Goal: Book appointment/travel/reservation

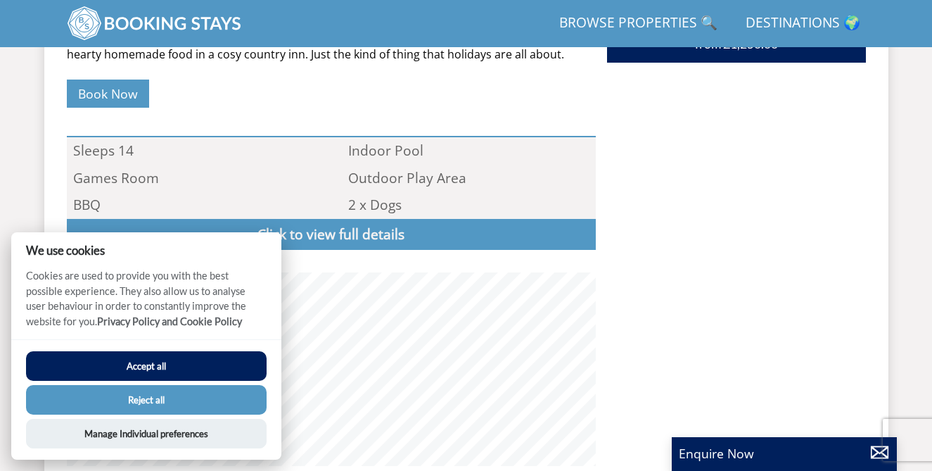
scroll to position [861, 0]
click at [157, 363] on button "Accept all" at bounding box center [146, 366] width 241 height 30
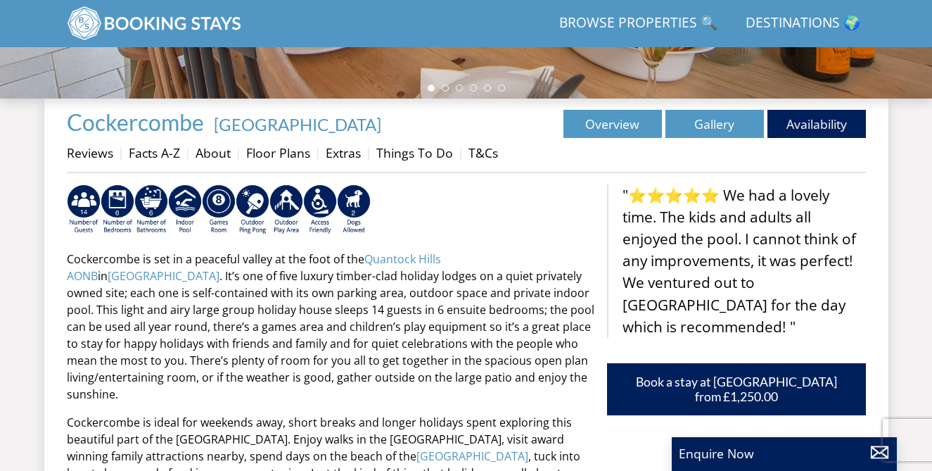
scroll to position [445, 0]
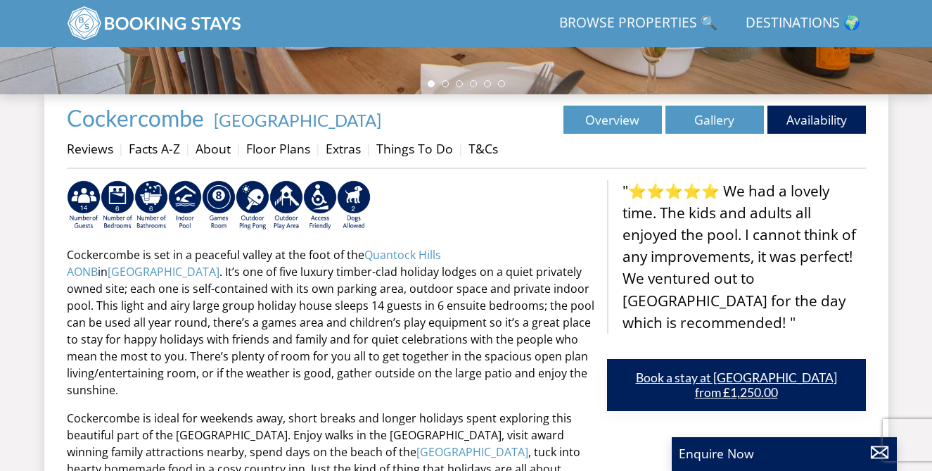
click at [735, 386] on link "Book a stay at [GEOGRAPHIC_DATA] from £1,250.00" at bounding box center [736, 385] width 259 height 52
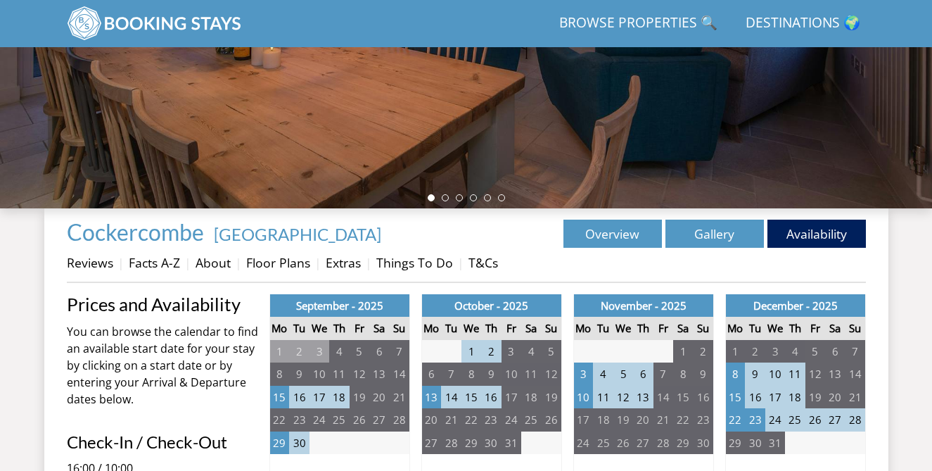
scroll to position [354, 0]
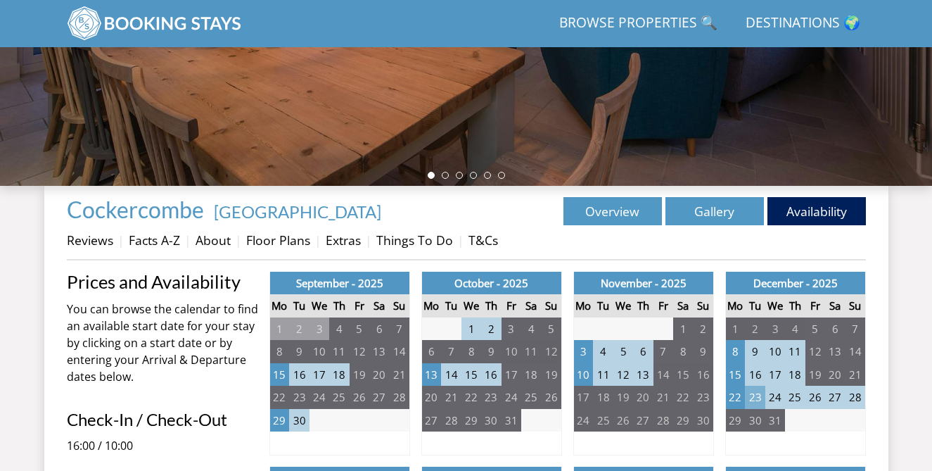
click at [759, 400] on td "23" at bounding box center [755, 397] width 20 height 23
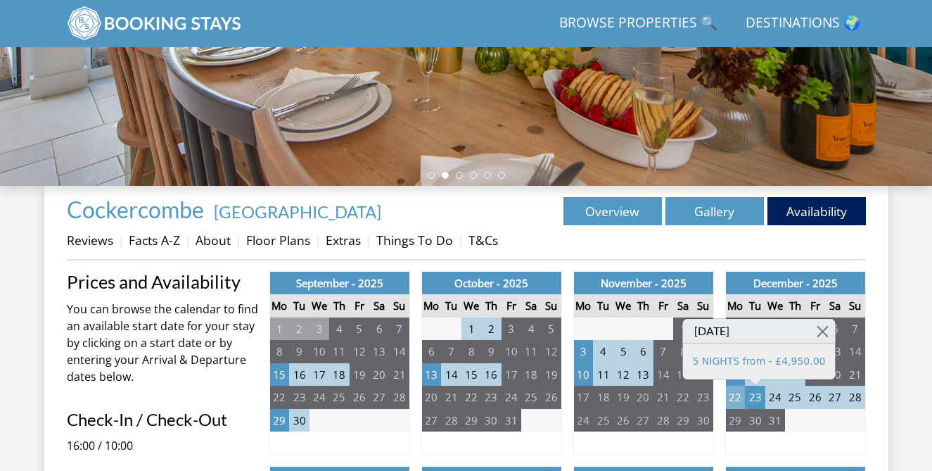
click at [737, 395] on td "22" at bounding box center [736, 397] width 20 height 23
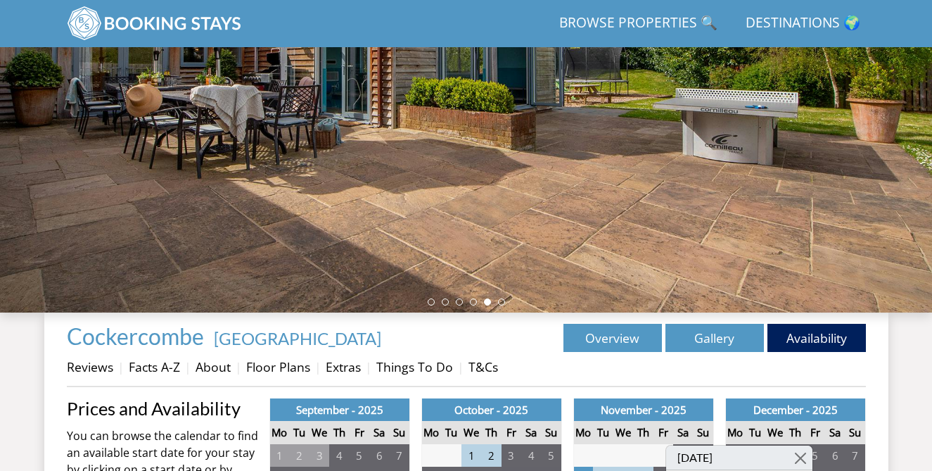
scroll to position [231, 0]
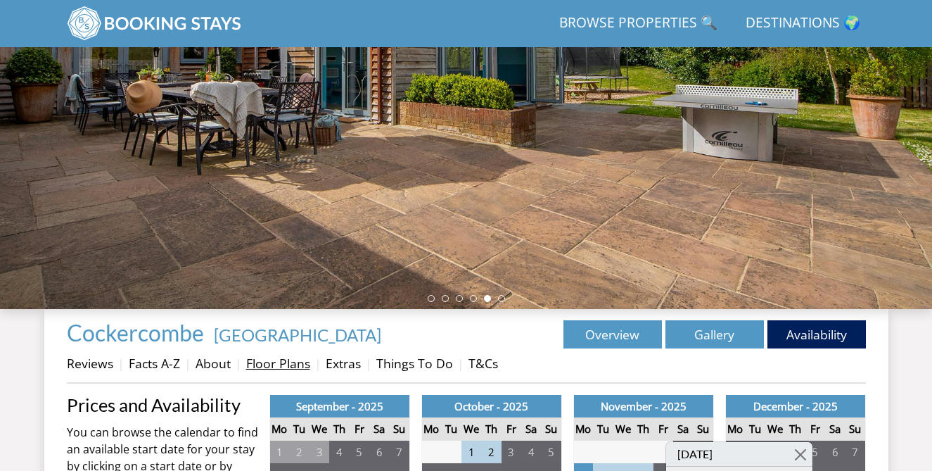
click at [274, 365] on link "Floor Plans" at bounding box center [278, 363] width 64 height 17
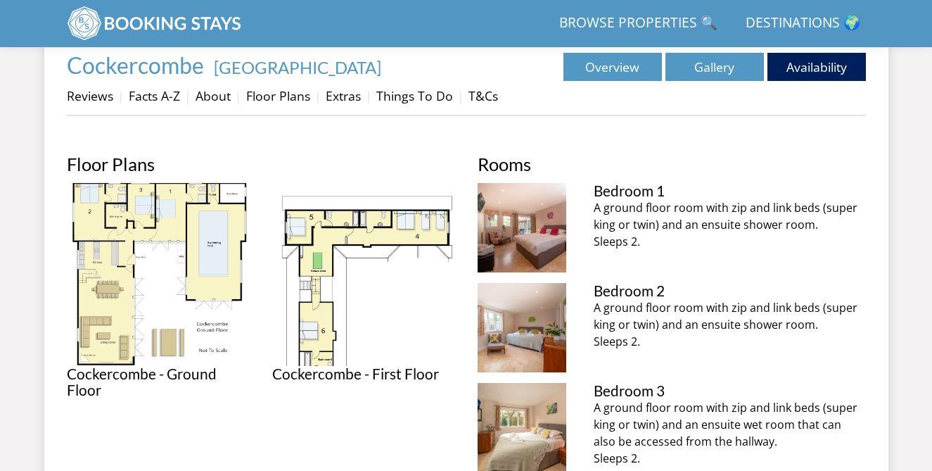
scroll to position [513, 0]
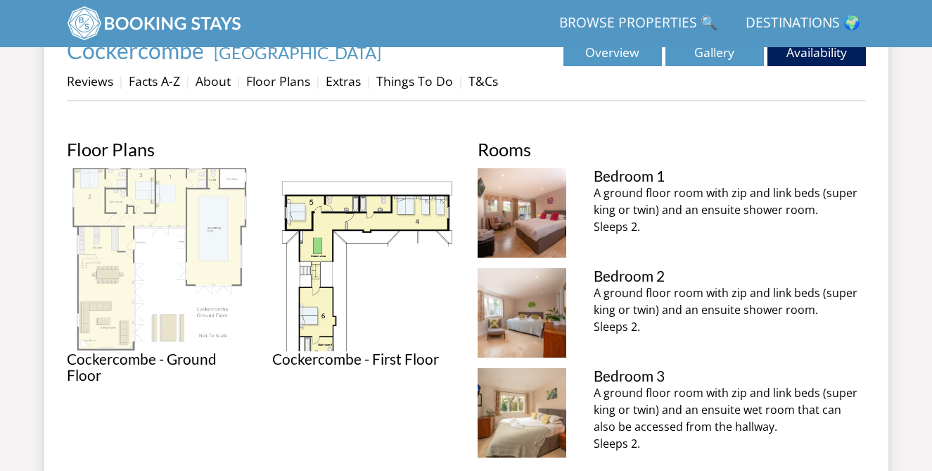
click at [95, 303] on img at bounding box center [158, 259] width 183 height 183
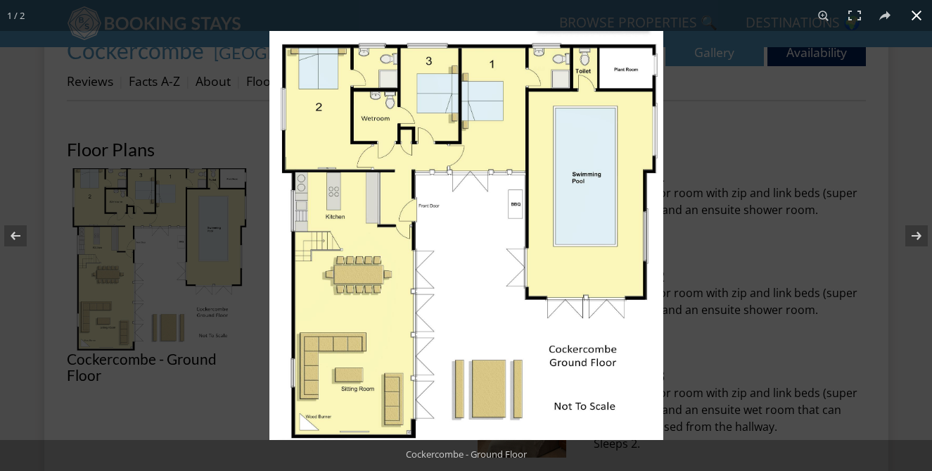
click at [185, 111] on div at bounding box center [466, 235] width 932 height 471
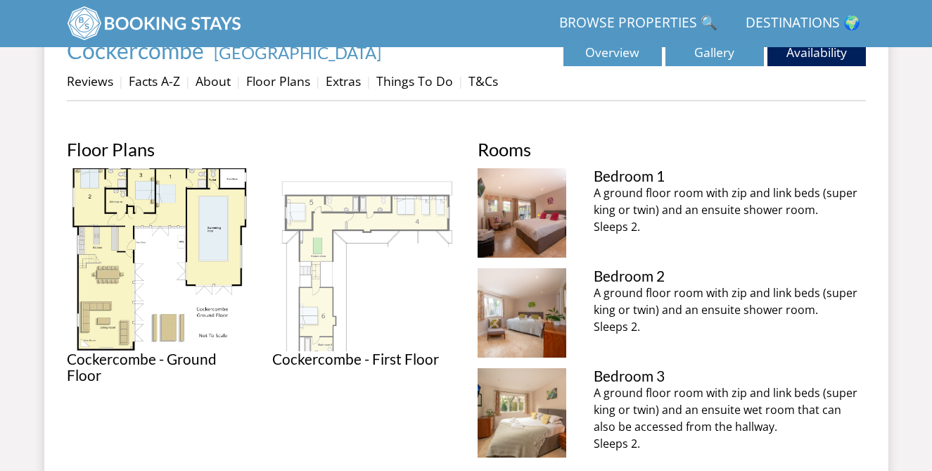
click at [322, 217] on img at bounding box center [363, 259] width 183 height 183
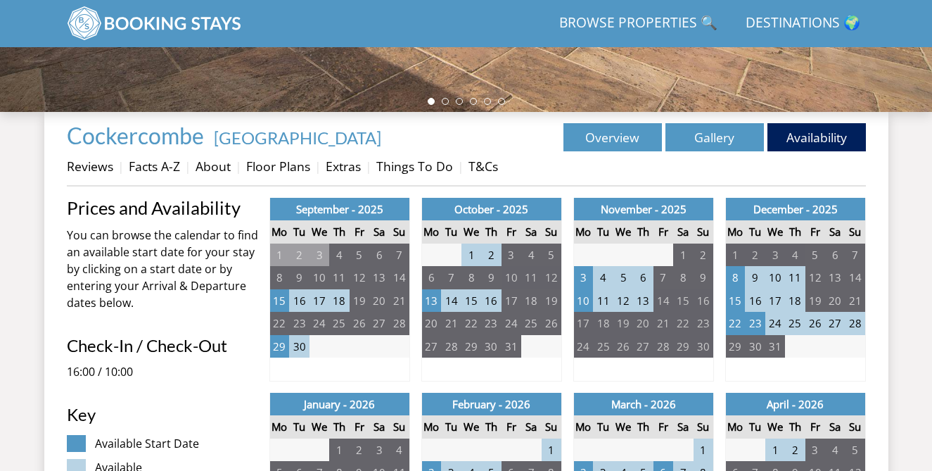
scroll to position [430, 0]
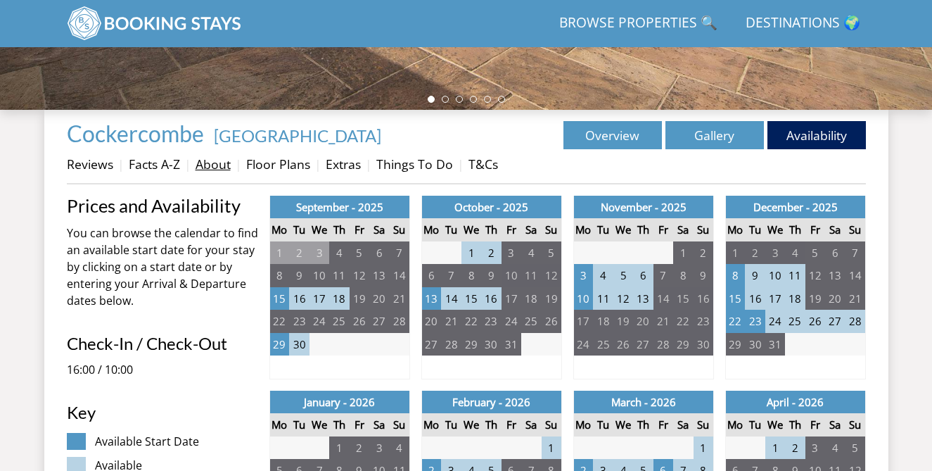
click at [210, 165] on link "About" at bounding box center [213, 164] width 35 height 17
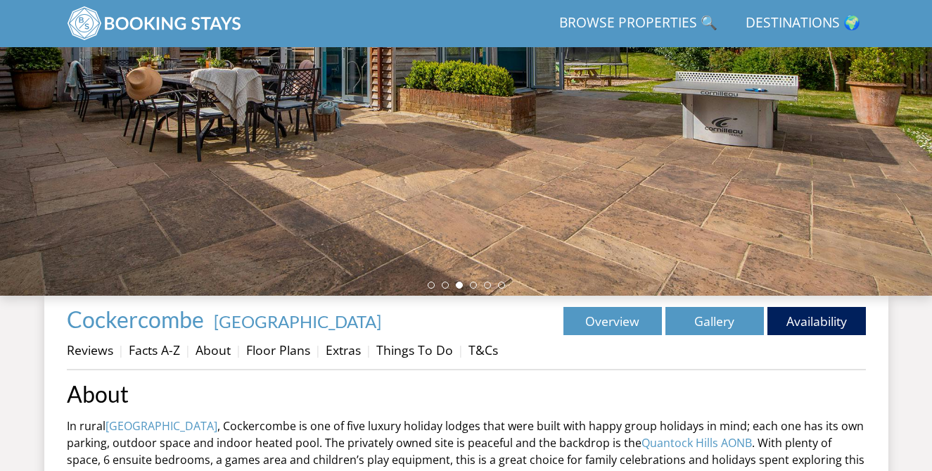
scroll to position [252, 0]
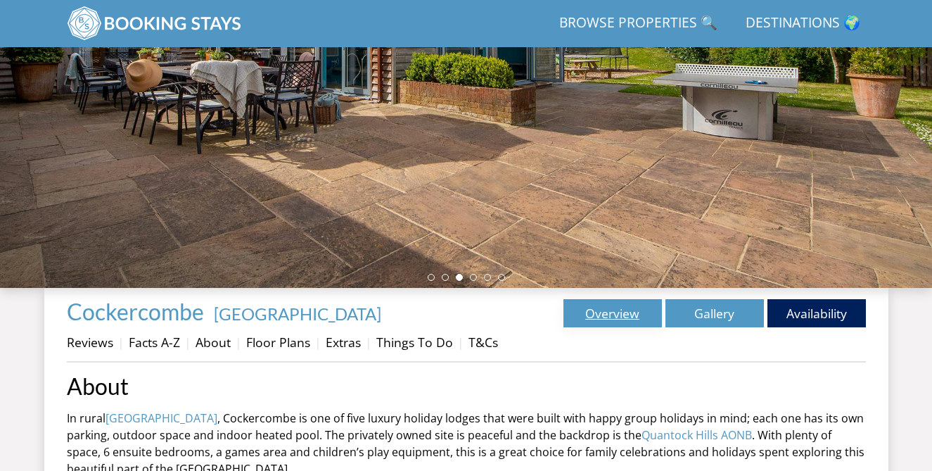
click at [621, 314] on link "Overview" at bounding box center [613, 313] width 99 height 28
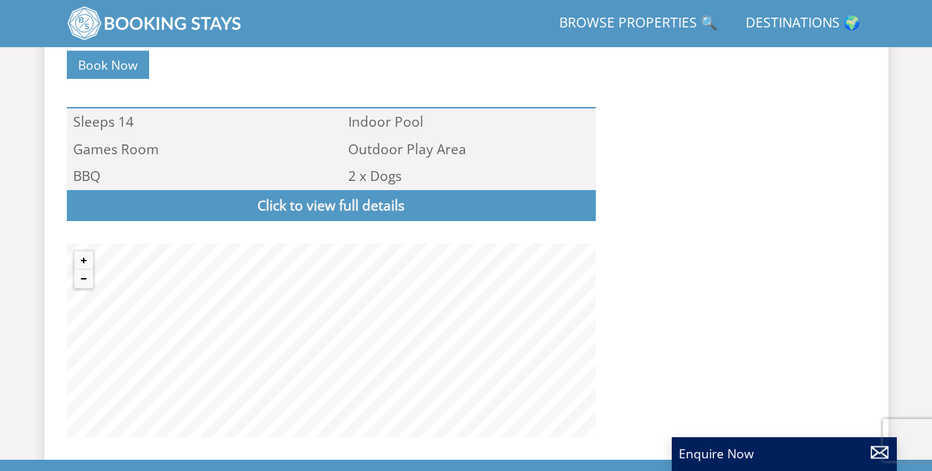
scroll to position [889, 0]
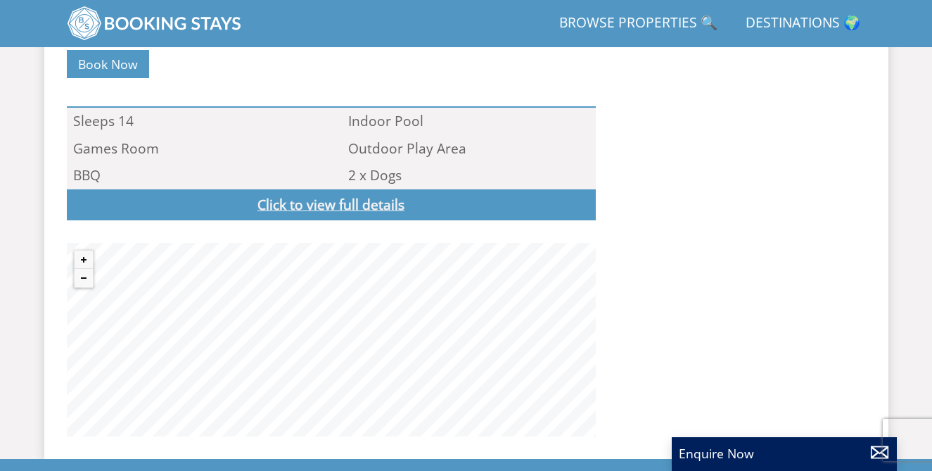
click at [325, 189] on link "Click to view full details" at bounding box center [331, 205] width 529 height 32
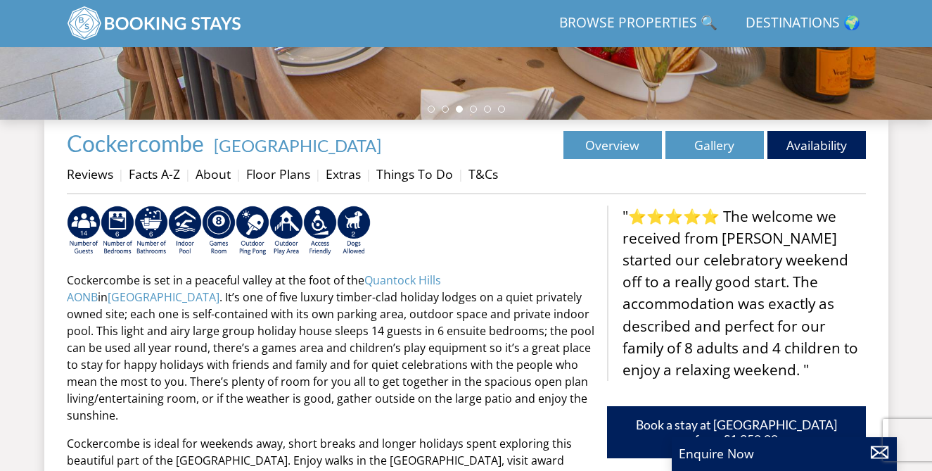
scroll to position [421, 0]
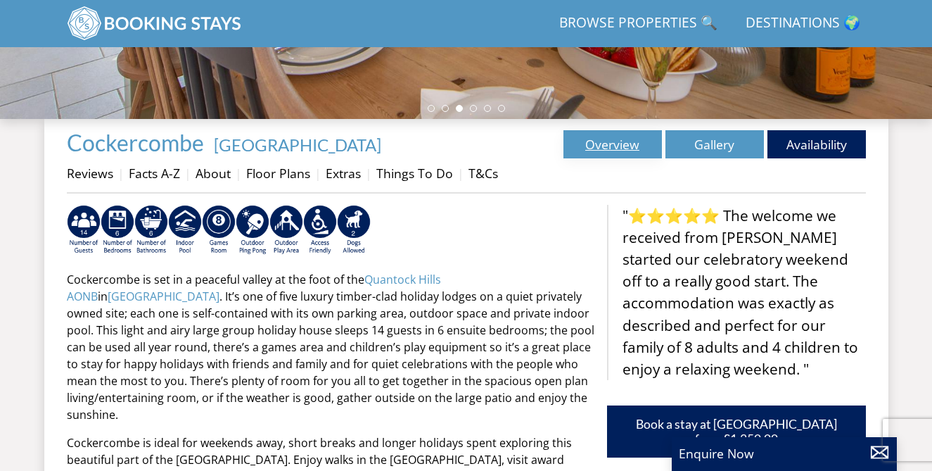
click at [623, 139] on link "Overview" at bounding box center [613, 144] width 99 height 28
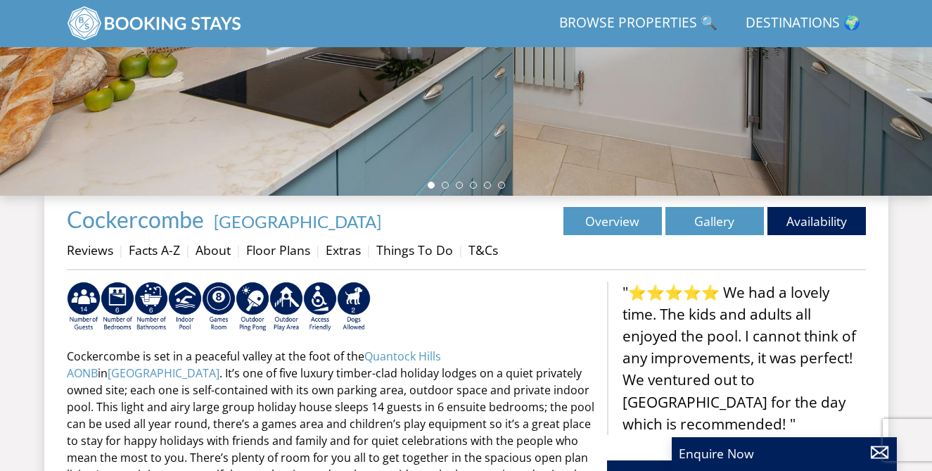
scroll to position [412, 0]
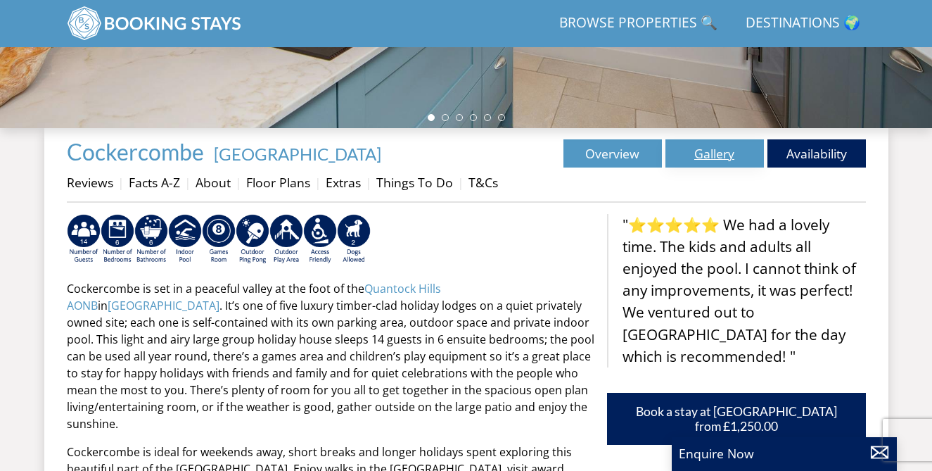
click at [698, 147] on link "Gallery" at bounding box center [715, 153] width 99 height 28
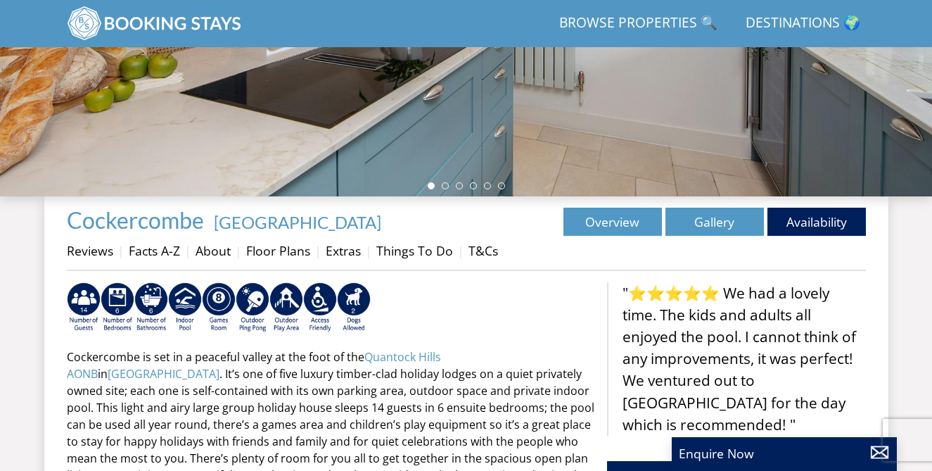
scroll to position [349, 0]
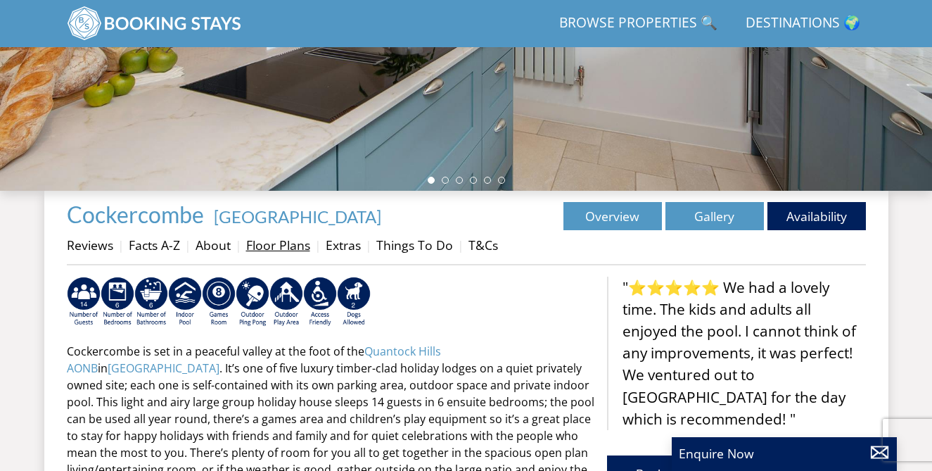
click at [290, 244] on link "Floor Plans" at bounding box center [278, 244] width 64 height 17
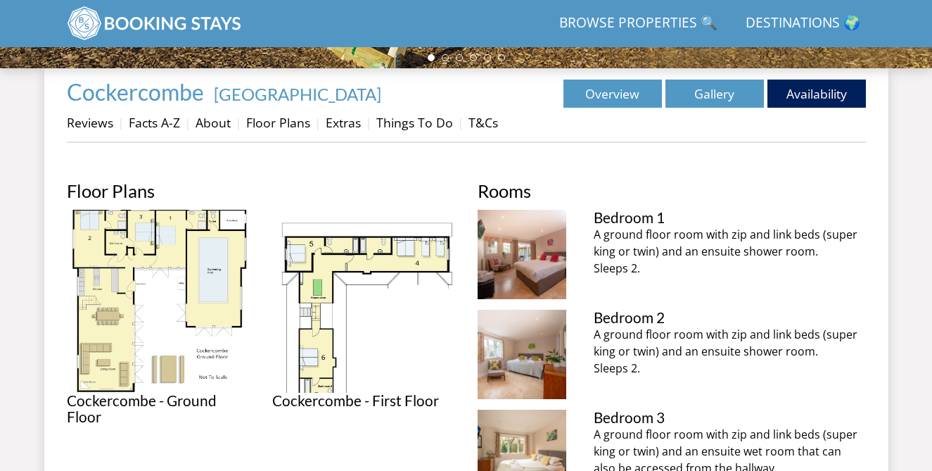
scroll to position [476, 0]
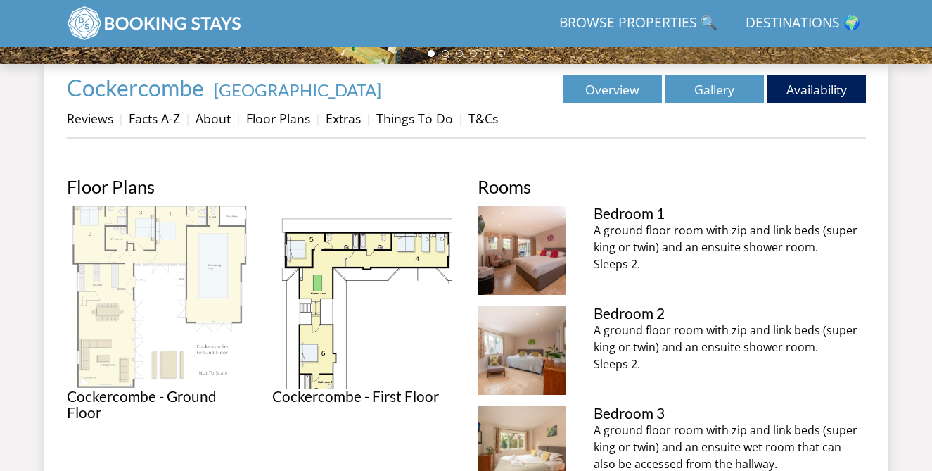
click at [182, 237] on img at bounding box center [158, 296] width 183 height 183
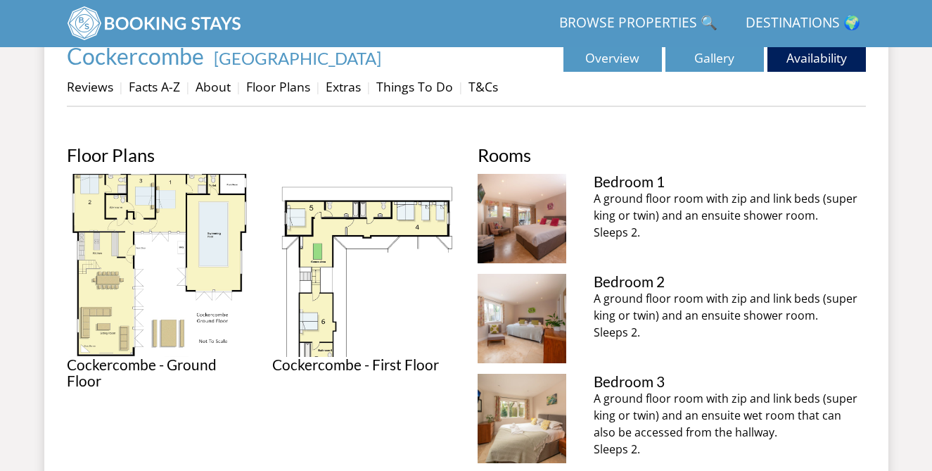
scroll to position [505, 0]
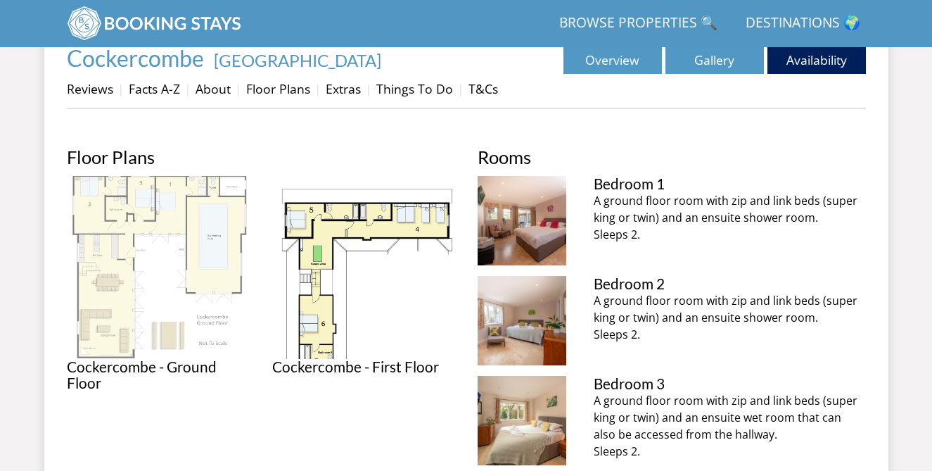
click at [118, 241] on img at bounding box center [158, 267] width 183 height 183
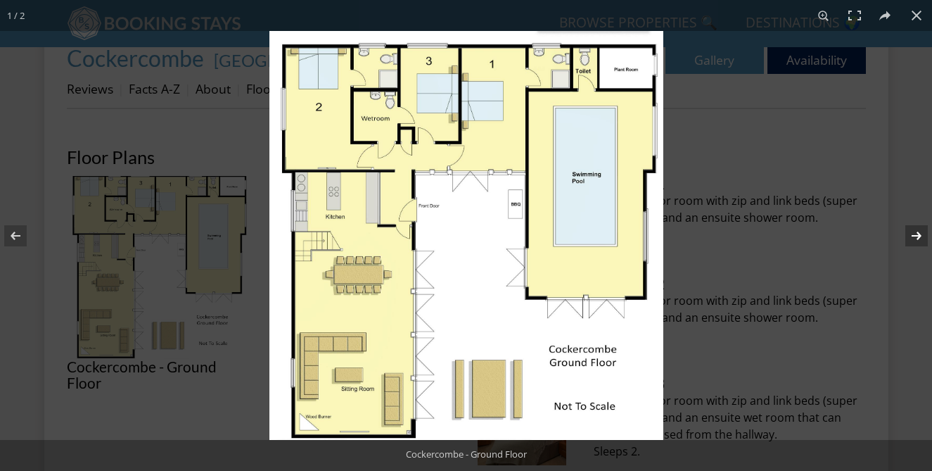
click at [917, 236] on button at bounding box center [907, 236] width 49 height 70
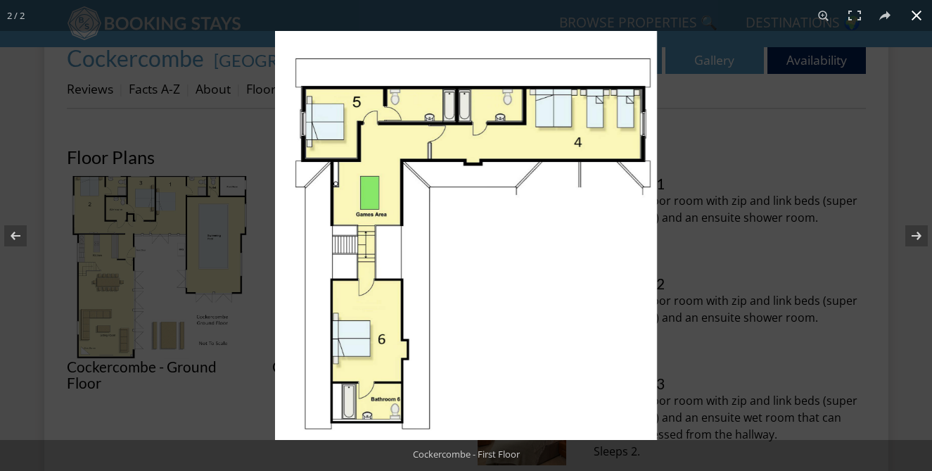
click at [914, 19] on button at bounding box center [916, 15] width 31 height 31
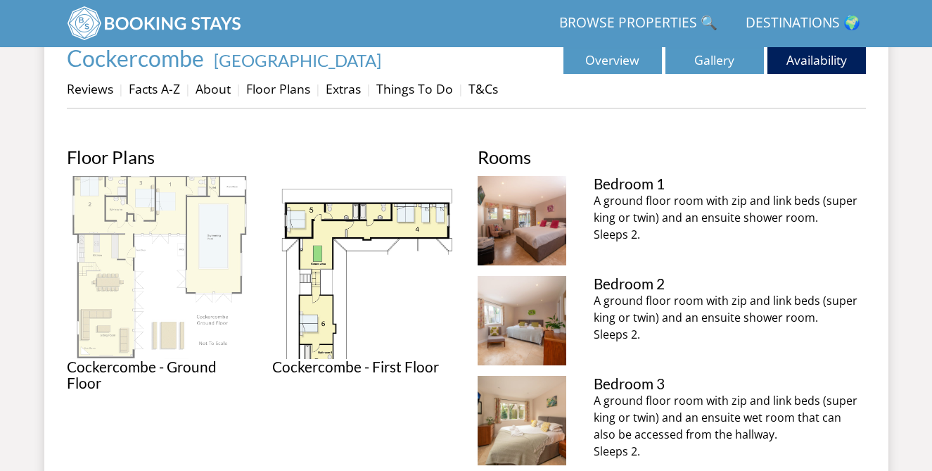
click at [122, 215] on img at bounding box center [158, 267] width 183 height 183
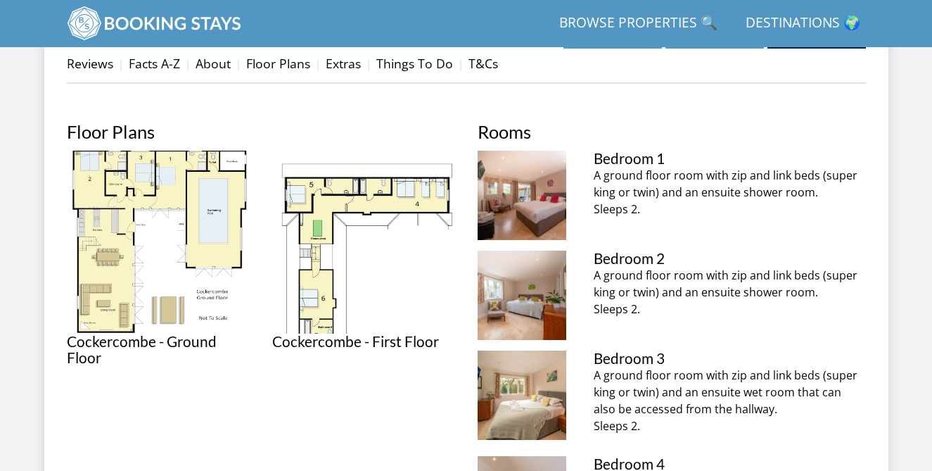
scroll to position [528, 0]
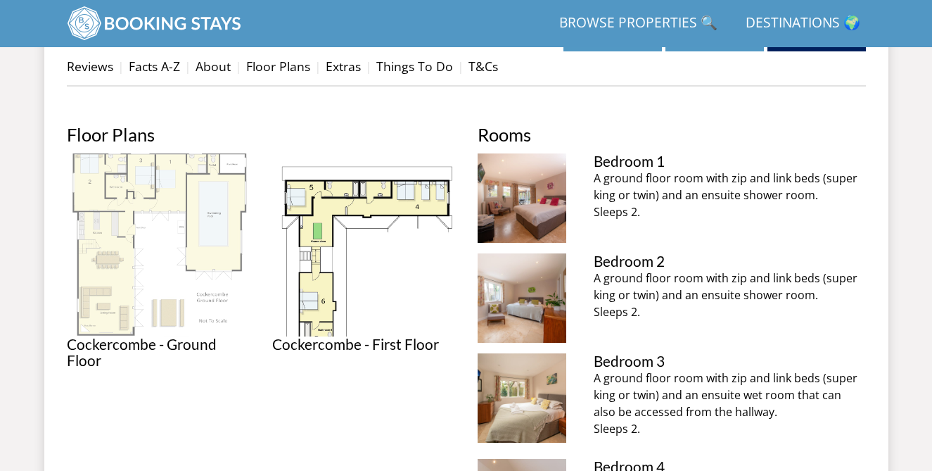
click at [94, 262] on img at bounding box center [158, 244] width 183 height 183
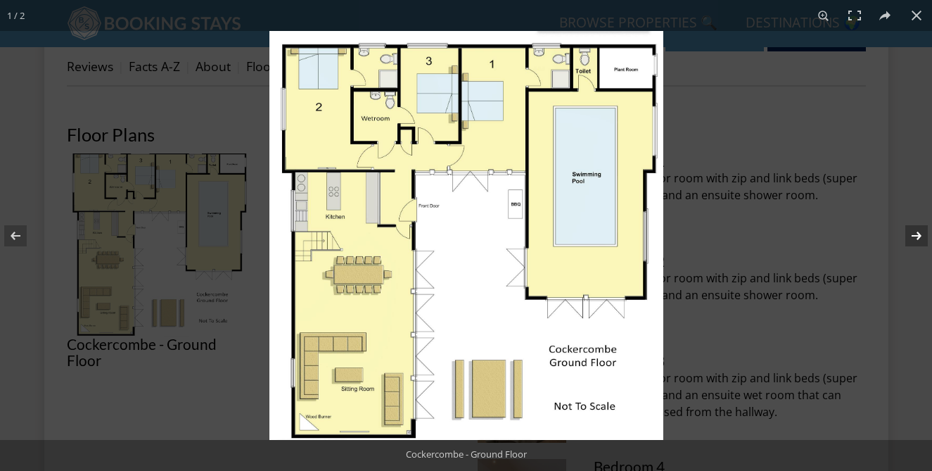
click at [913, 230] on button at bounding box center [907, 236] width 49 height 70
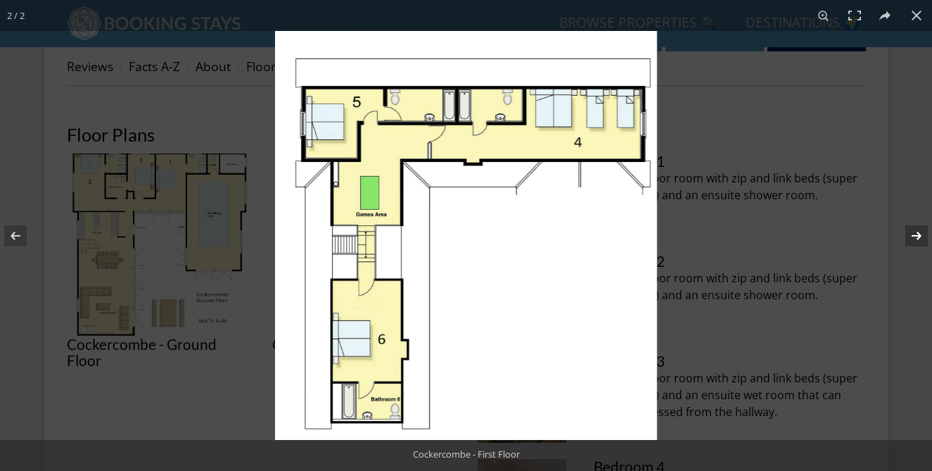
click at [923, 236] on button at bounding box center [907, 236] width 49 height 70
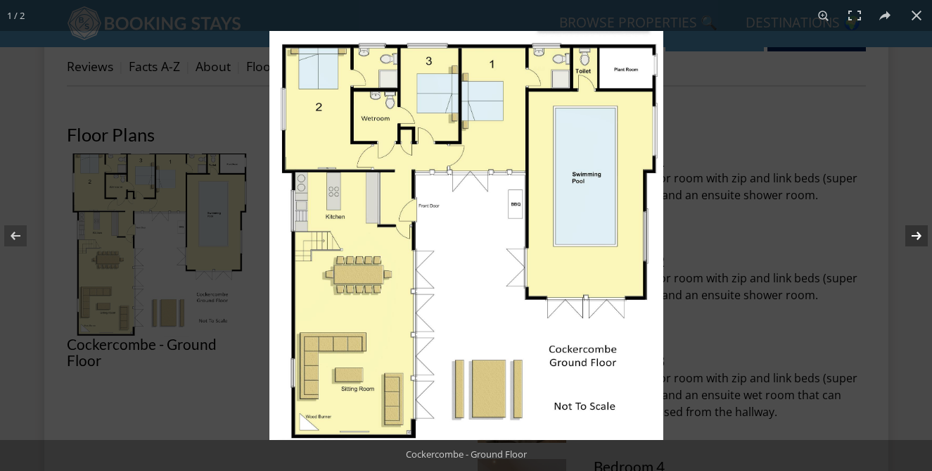
click at [919, 234] on button at bounding box center [907, 236] width 49 height 70
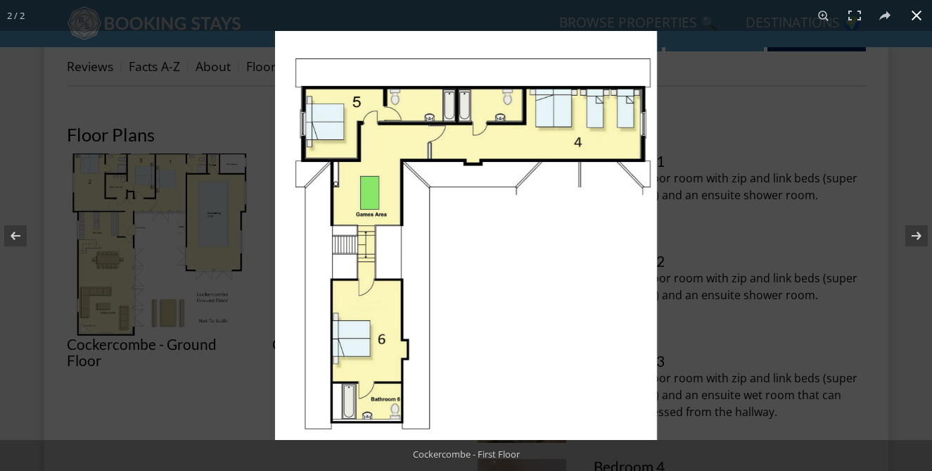
click at [248, 246] on div at bounding box center [466, 235] width 932 height 471
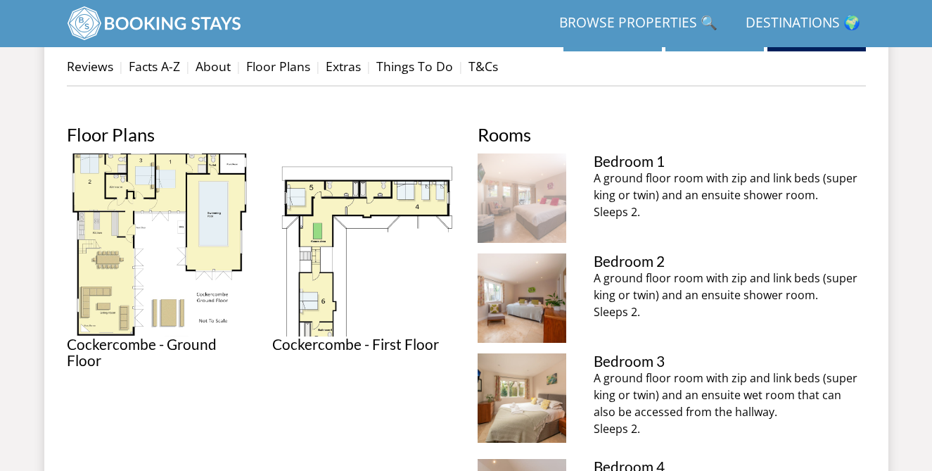
click at [504, 220] on img at bounding box center [522, 197] width 89 height 89
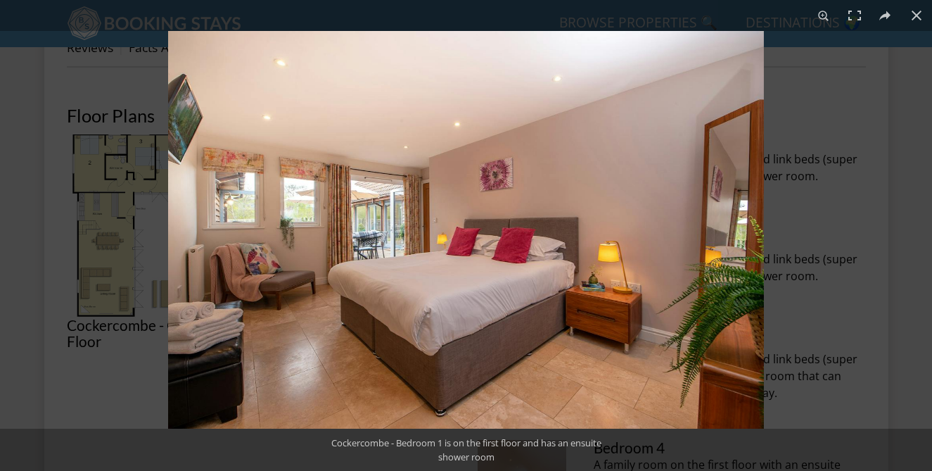
scroll to position [552, 0]
click at [811, 267] on div at bounding box center [634, 266] width 932 height 471
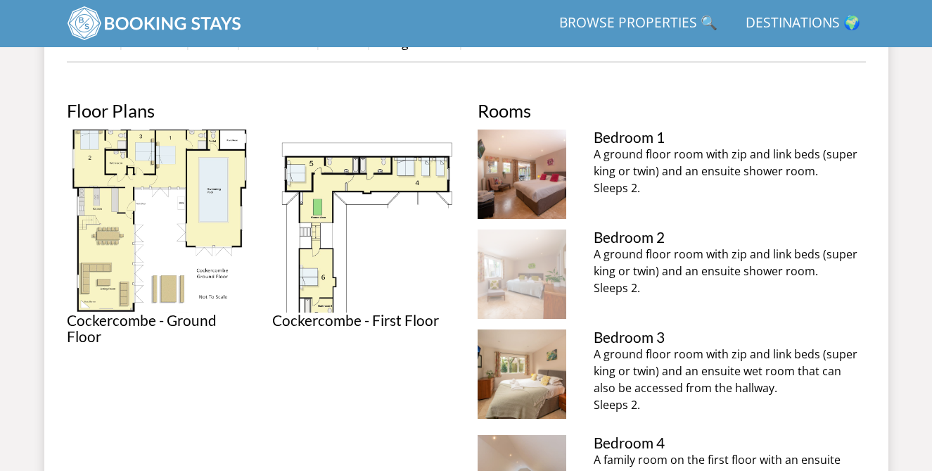
click at [506, 281] on img at bounding box center [522, 273] width 89 height 89
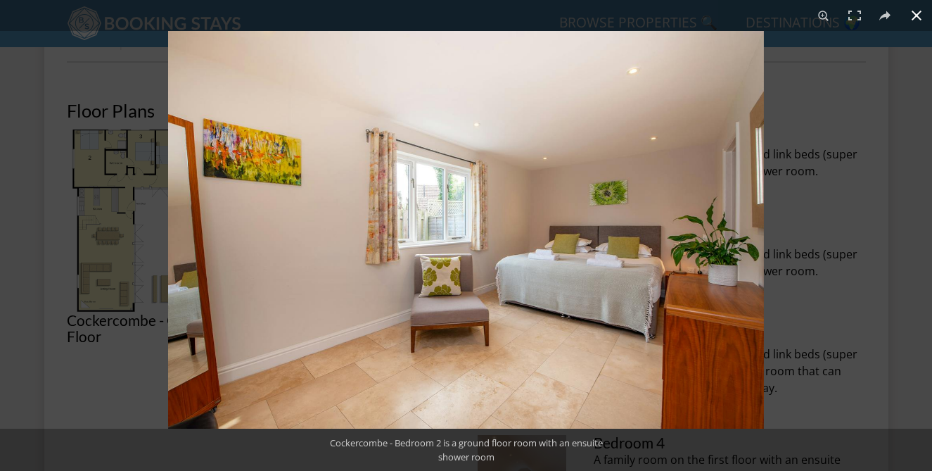
click at [846, 284] on div at bounding box center [634, 266] width 932 height 471
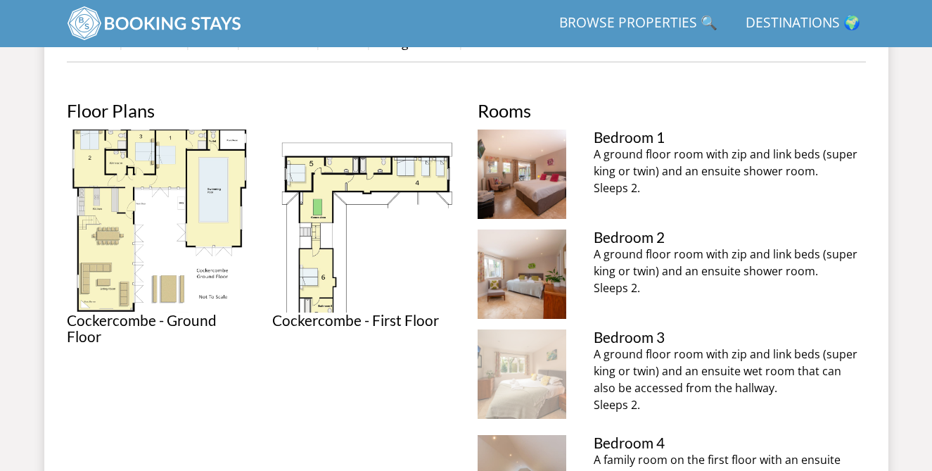
click at [533, 369] on img at bounding box center [522, 373] width 89 height 89
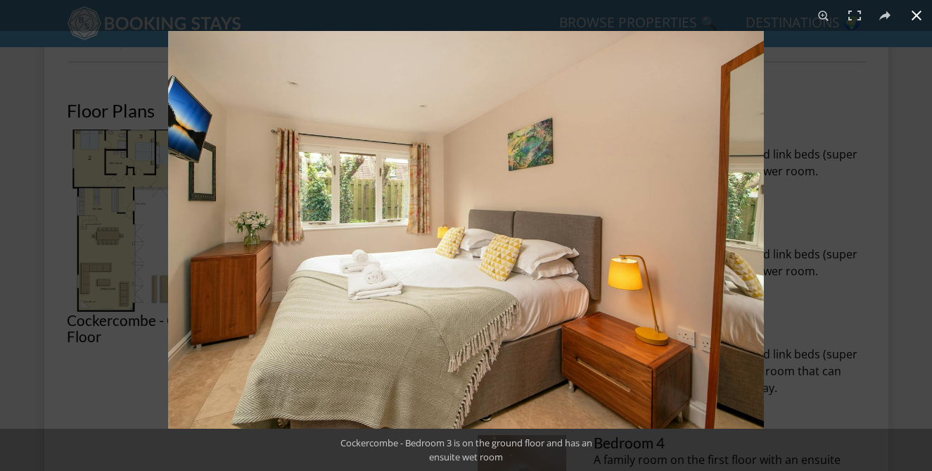
click at [787, 283] on div at bounding box center [634, 266] width 932 height 471
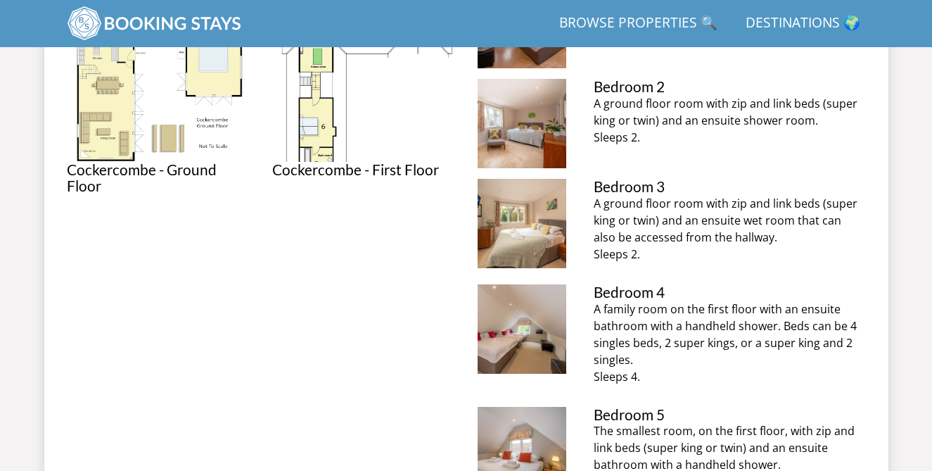
scroll to position [706, 0]
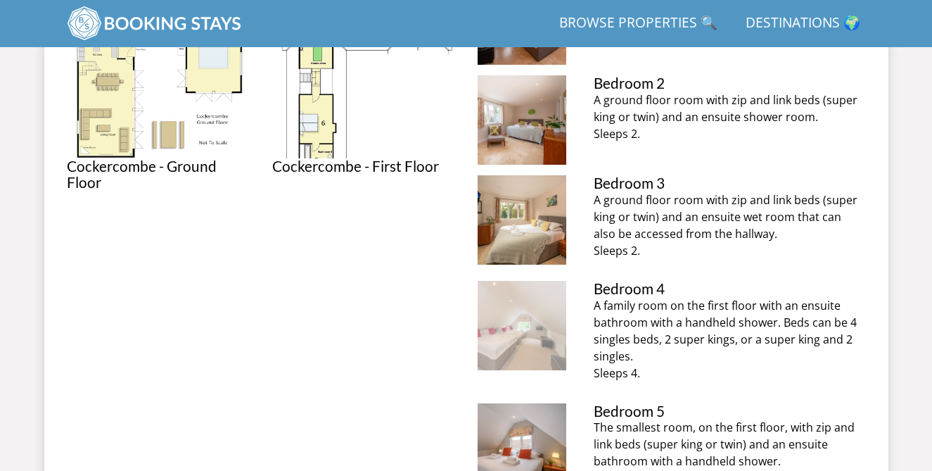
click at [532, 348] on img at bounding box center [522, 325] width 89 height 89
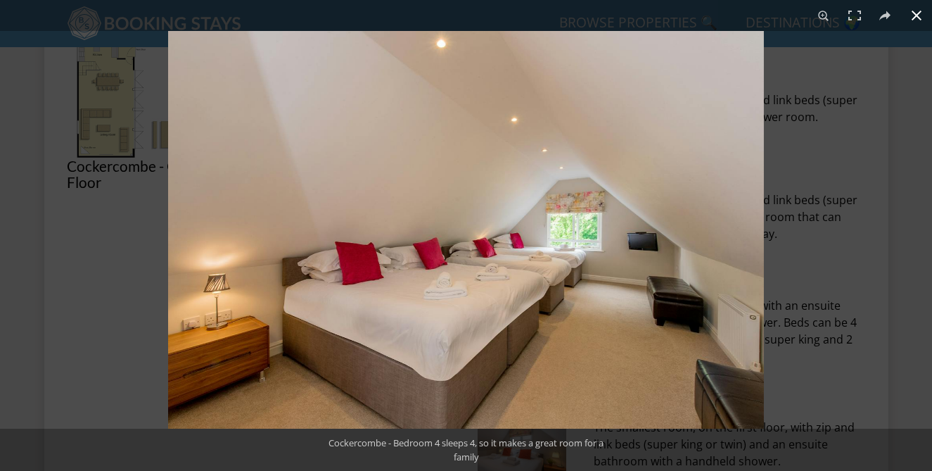
click at [823, 277] on div at bounding box center [634, 266] width 932 height 471
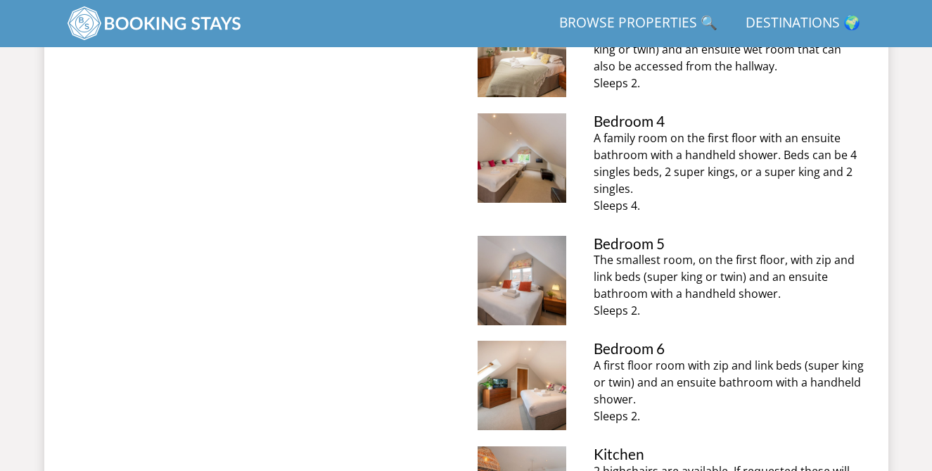
scroll to position [878, 0]
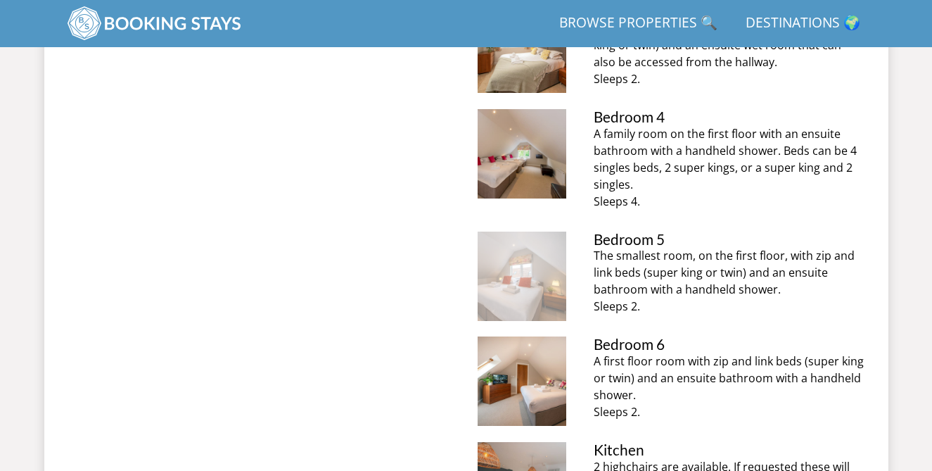
click at [545, 284] on img at bounding box center [522, 276] width 89 height 89
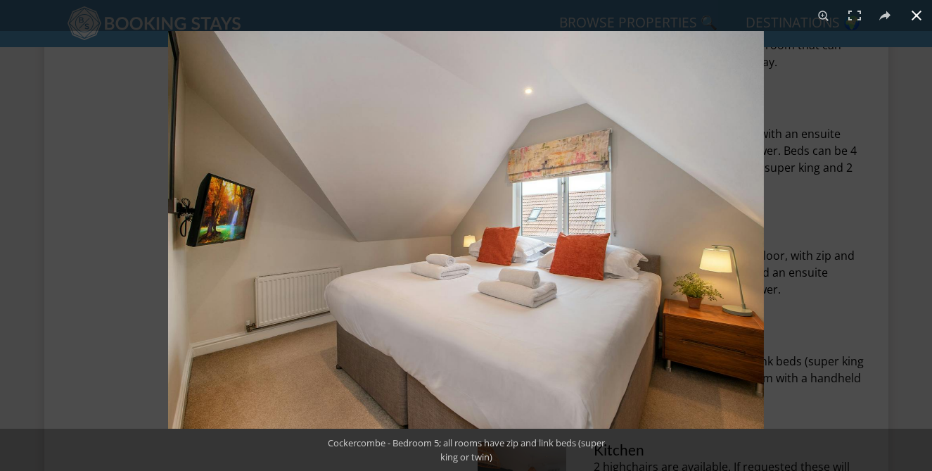
click at [816, 282] on div at bounding box center [634, 266] width 932 height 471
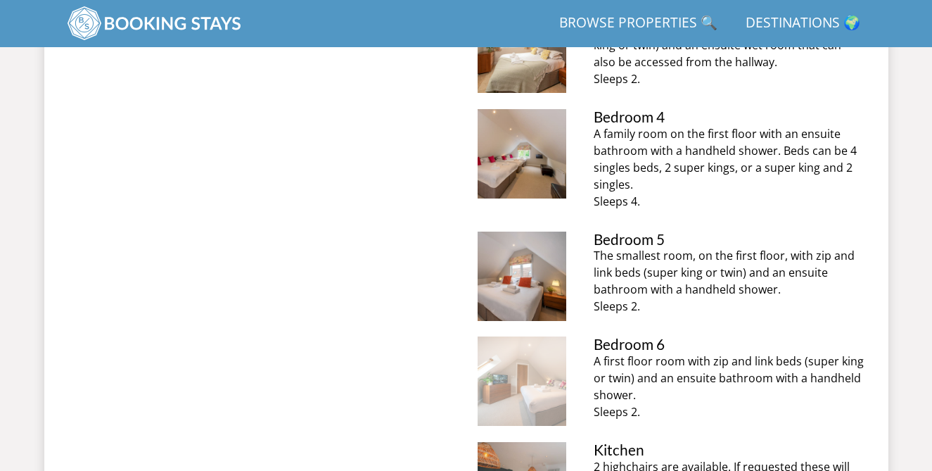
click at [528, 371] on img at bounding box center [522, 380] width 89 height 89
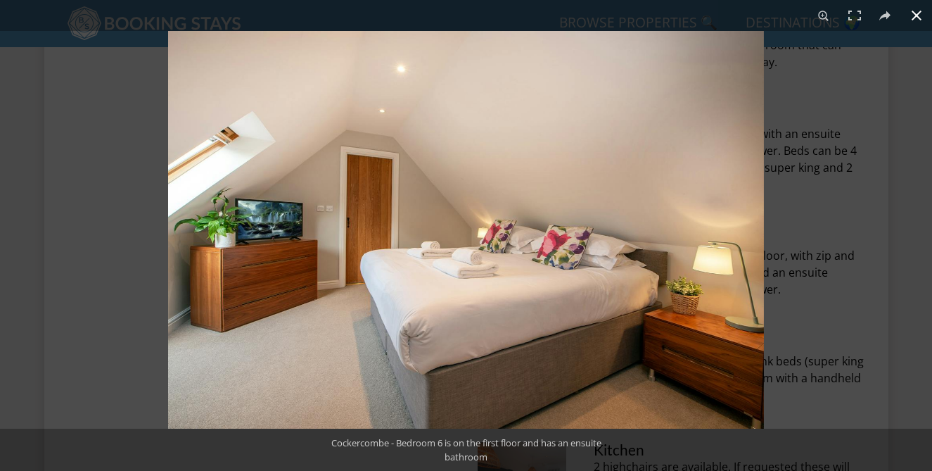
click at [829, 316] on div at bounding box center [634, 266] width 932 height 471
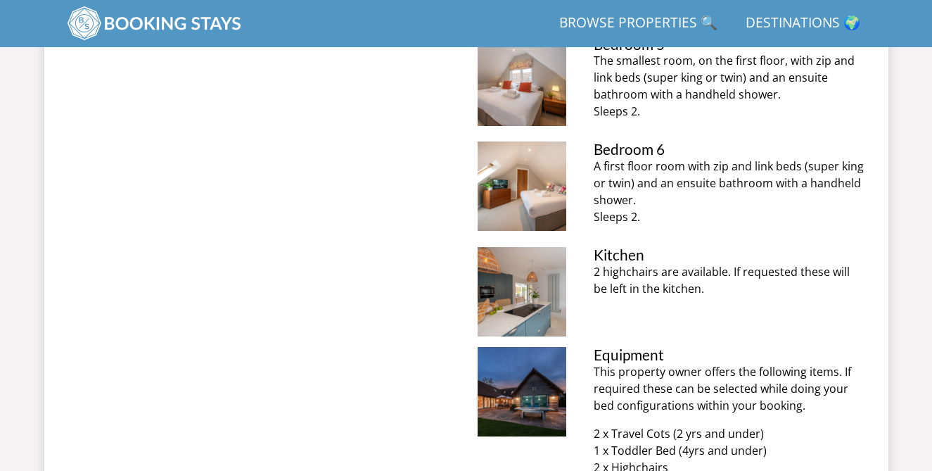
scroll to position [1094, 0]
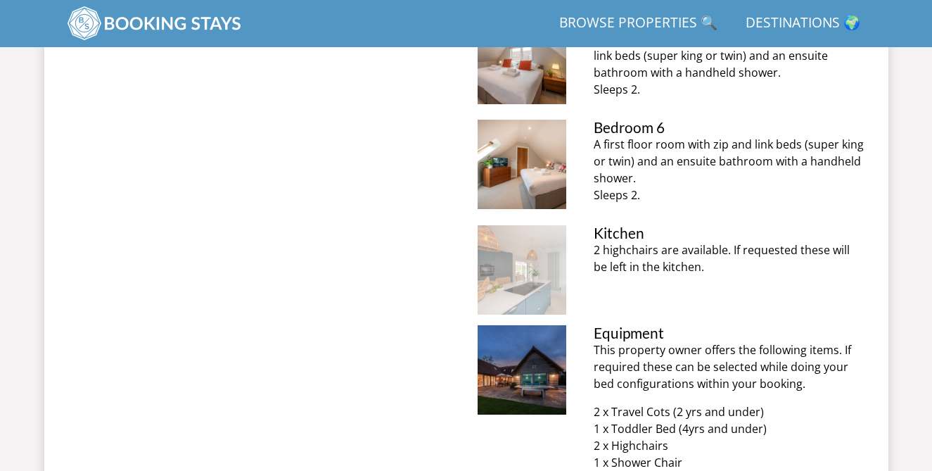
click at [526, 278] on img at bounding box center [522, 269] width 89 height 89
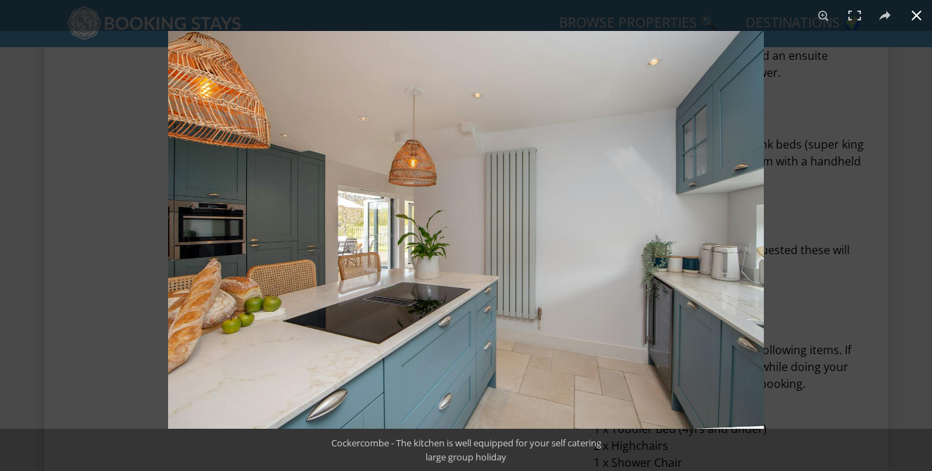
click at [798, 301] on div at bounding box center [634, 266] width 932 height 471
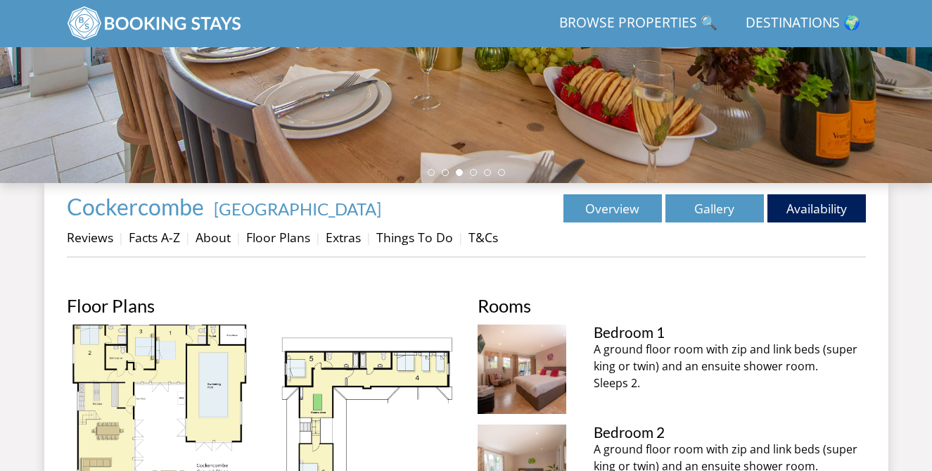
scroll to position [360, 0]
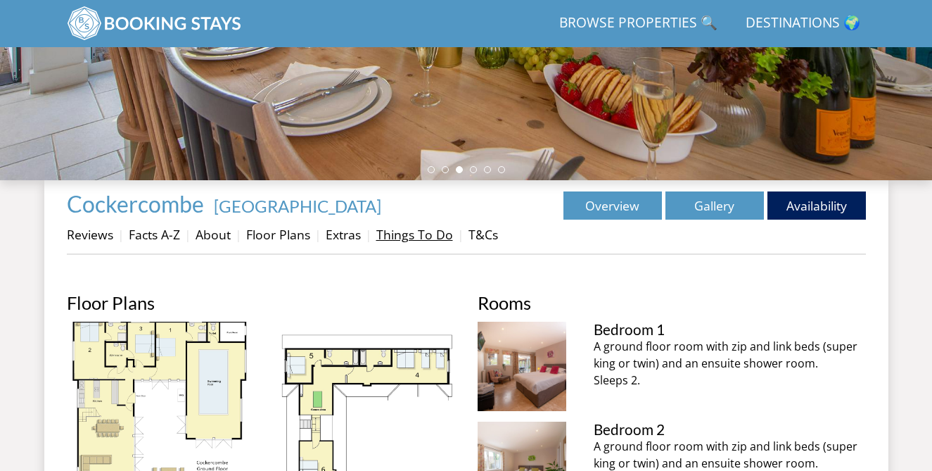
click at [414, 241] on link "Things To Do" at bounding box center [414, 234] width 77 height 17
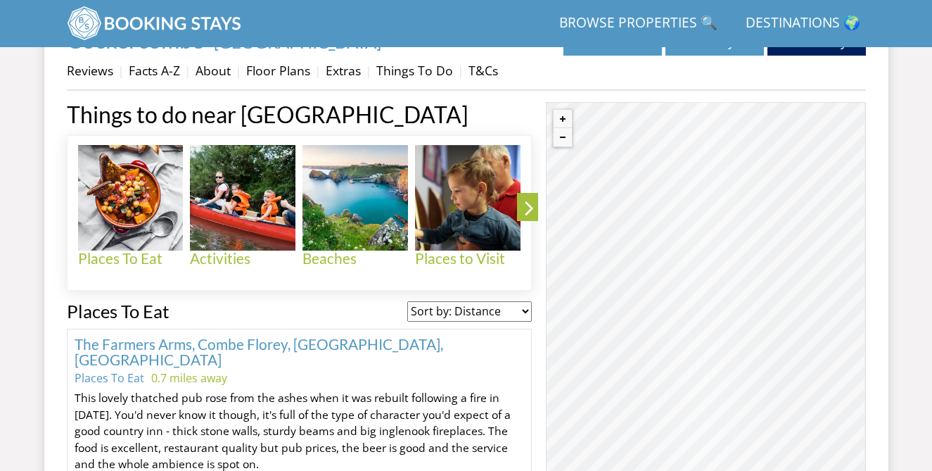
scroll to position [527, 0]
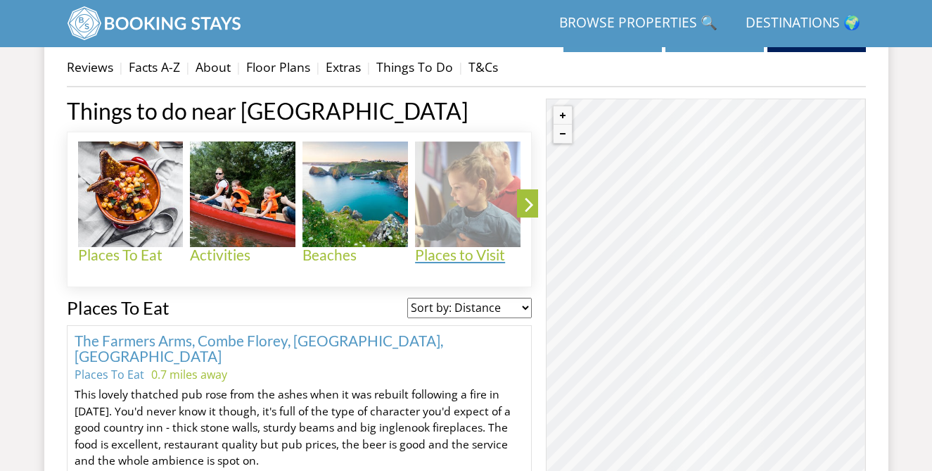
click at [450, 218] on img at bounding box center [468, 194] width 106 height 106
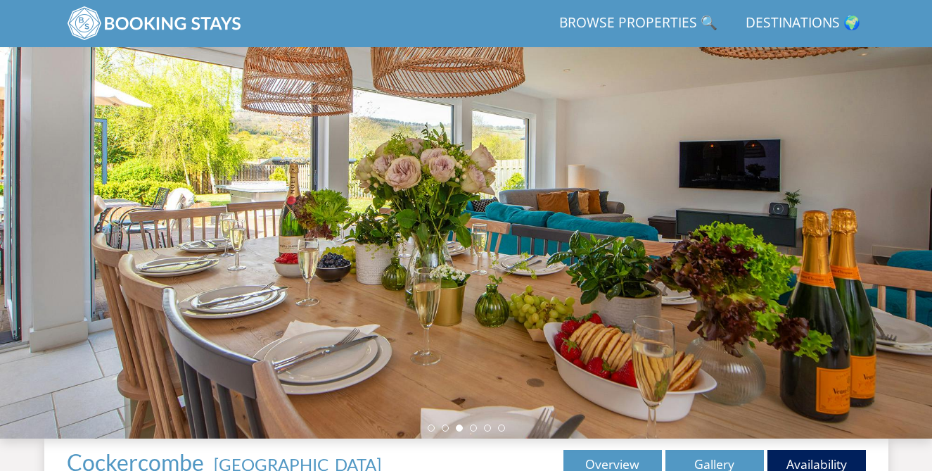
scroll to position [379, 0]
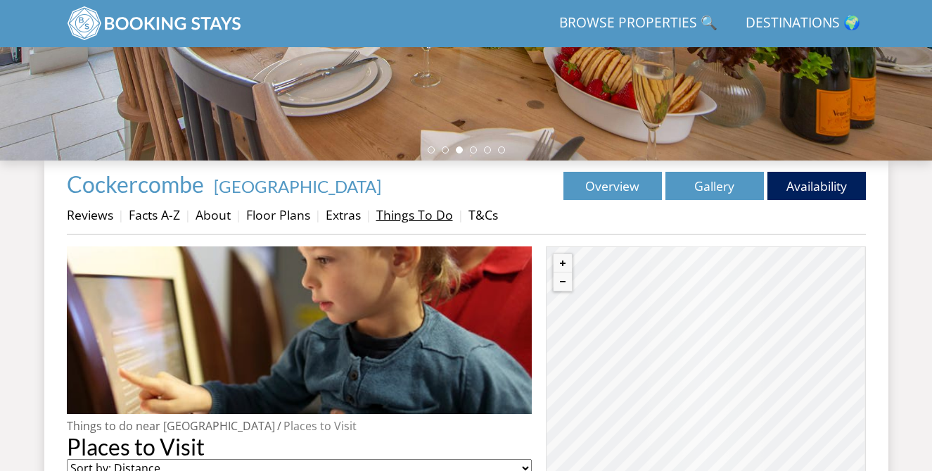
click at [407, 217] on link "Things To Do" at bounding box center [414, 214] width 77 height 17
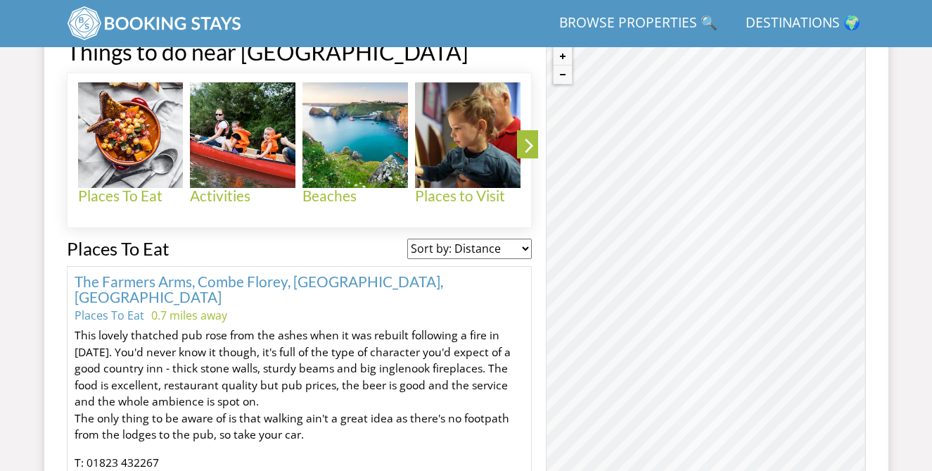
scroll to position [588, 0]
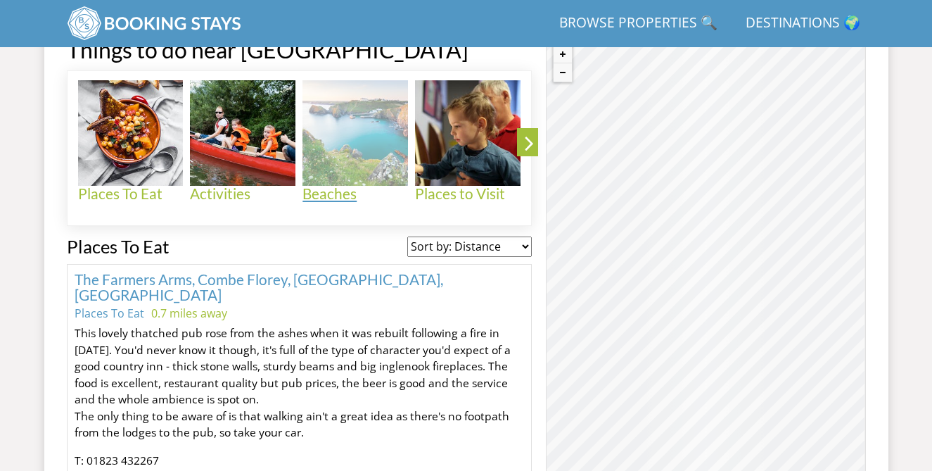
click at [365, 131] on img at bounding box center [356, 133] width 106 height 106
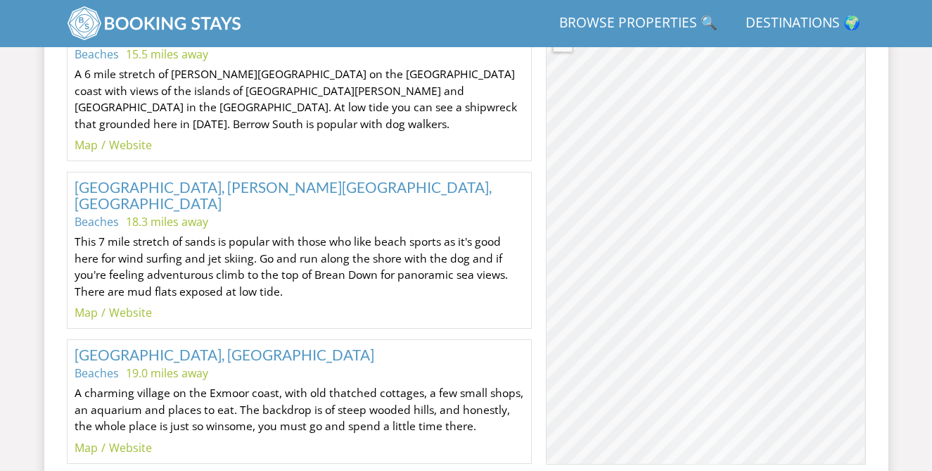
scroll to position [2288, 0]
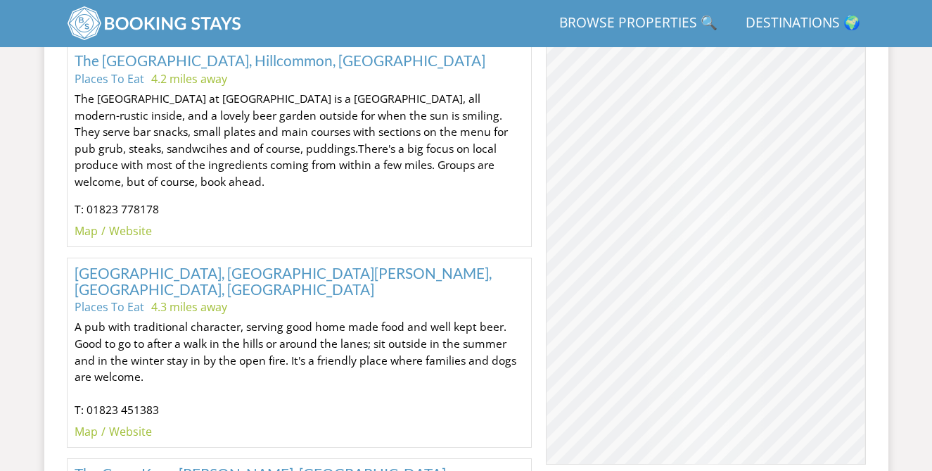
scroll to position [588, 0]
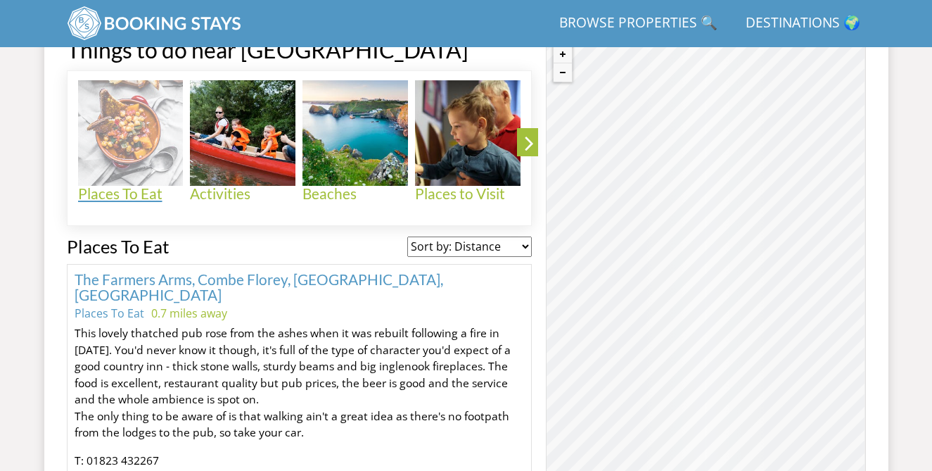
click at [139, 148] on img at bounding box center [131, 133] width 106 height 106
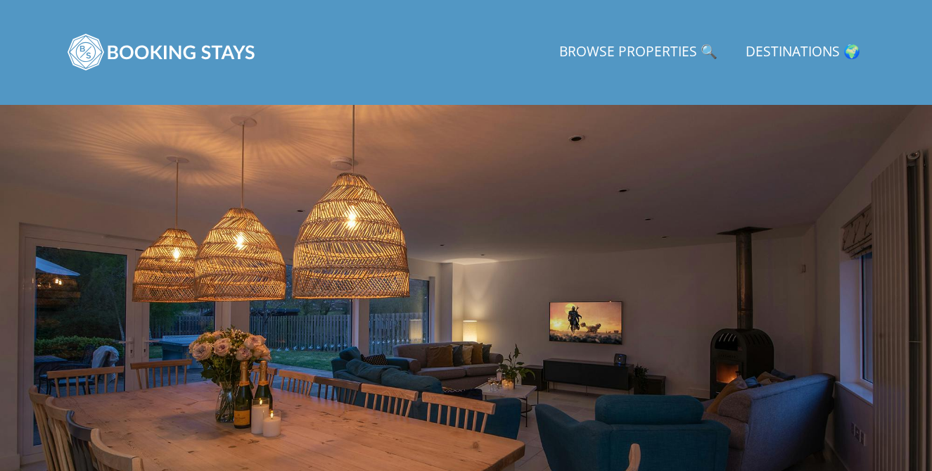
scroll to position [23, 0]
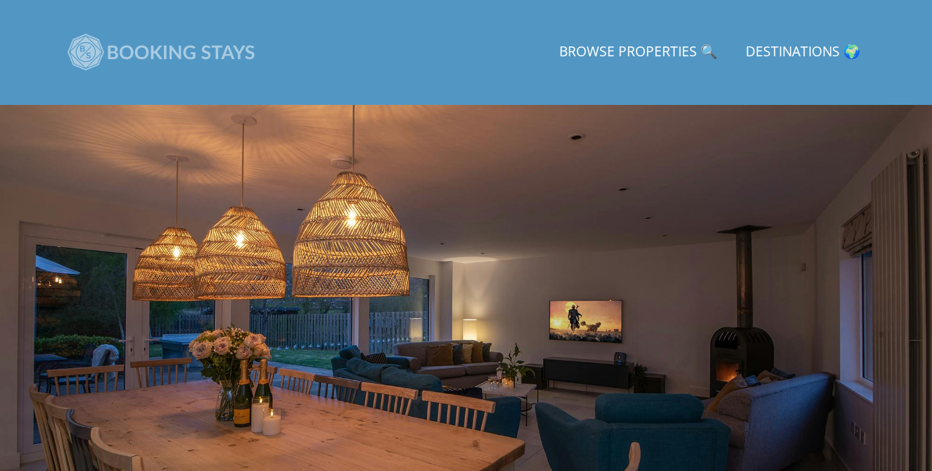
click at [199, 48] on img at bounding box center [162, 52] width 190 height 70
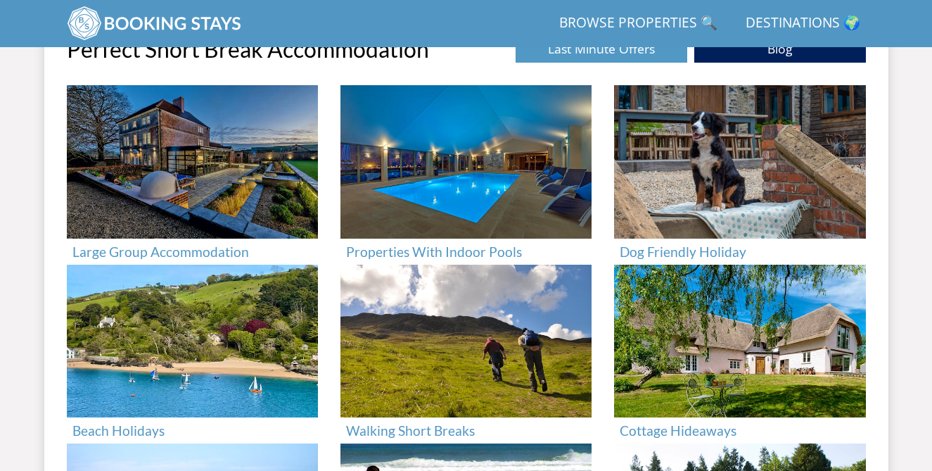
scroll to position [528, 0]
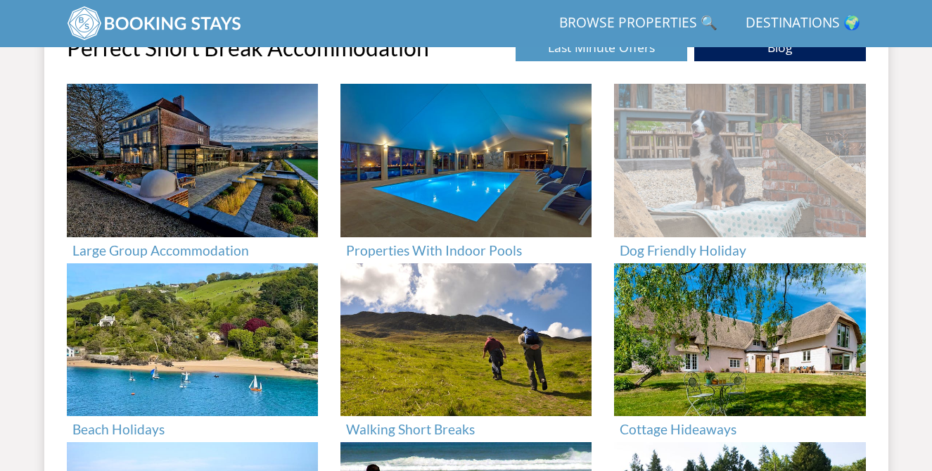
click at [692, 158] on img at bounding box center [739, 160] width 251 height 153
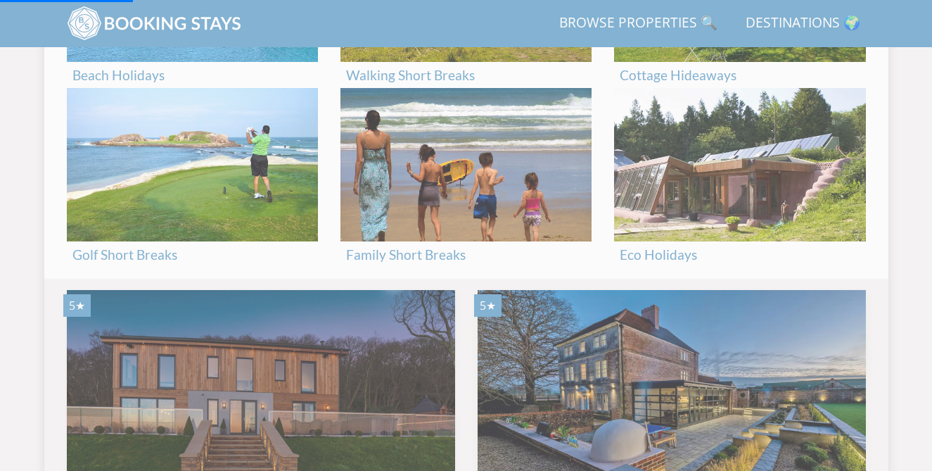
scroll to position [0, 0]
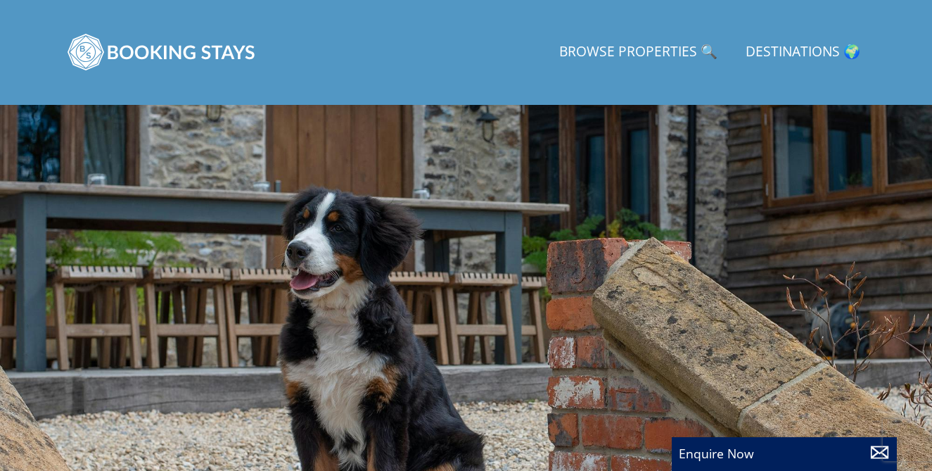
click at [825, 49] on link "Destinations 🌍" at bounding box center [803, 53] width 126 height 32
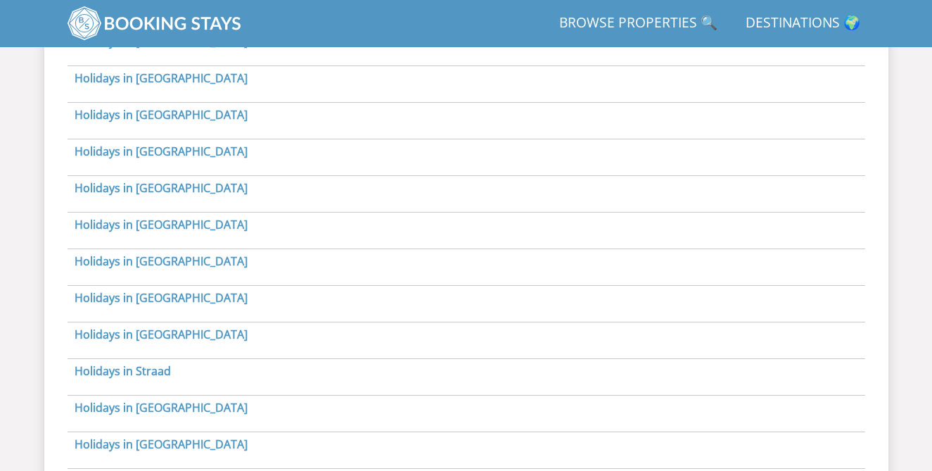
scroll to position [1514, 0]
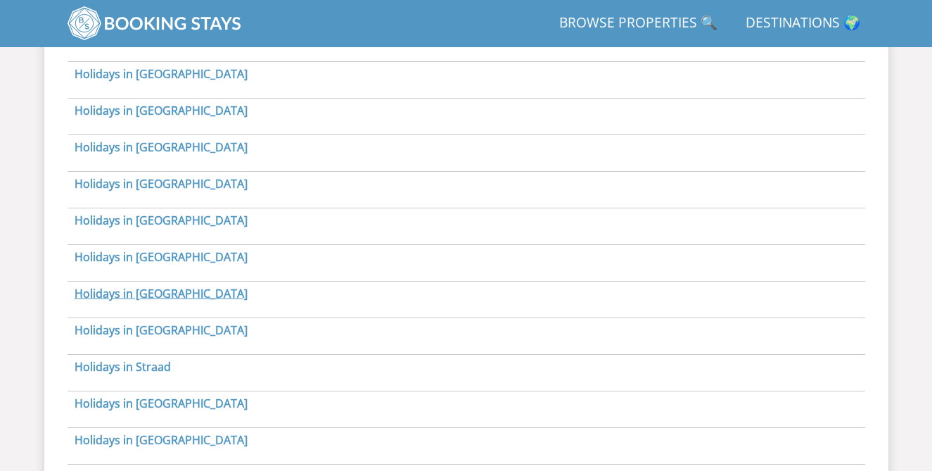
click at [161, 295] on link "Holidays in [GEOGRAPHIC_DATA]" at bounding box center [161, 293] width 173 height 15
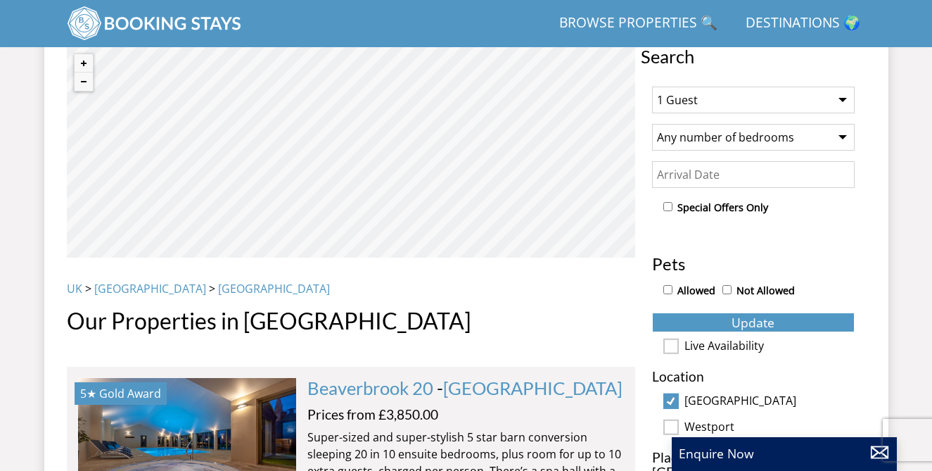
scroll to position [518, 0]
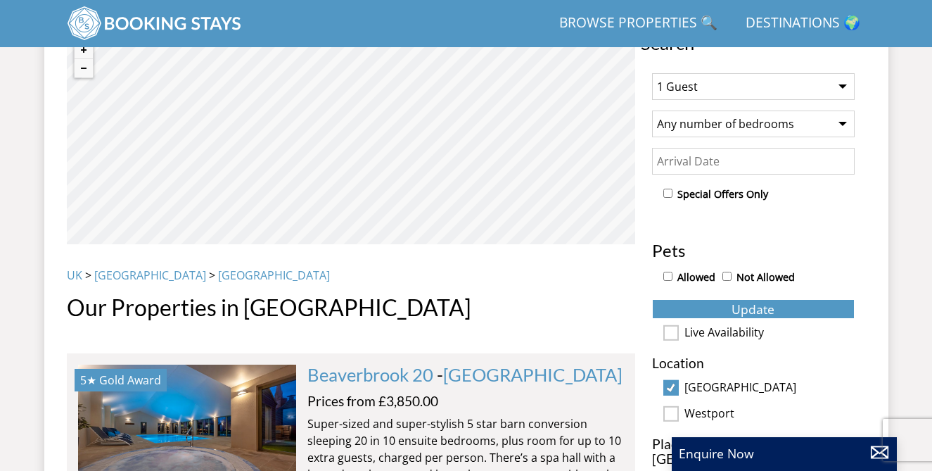
click at [664, 278] on input "Allowed" at bounding box center [668, 276] width 9 height 9
checkbox input "true"
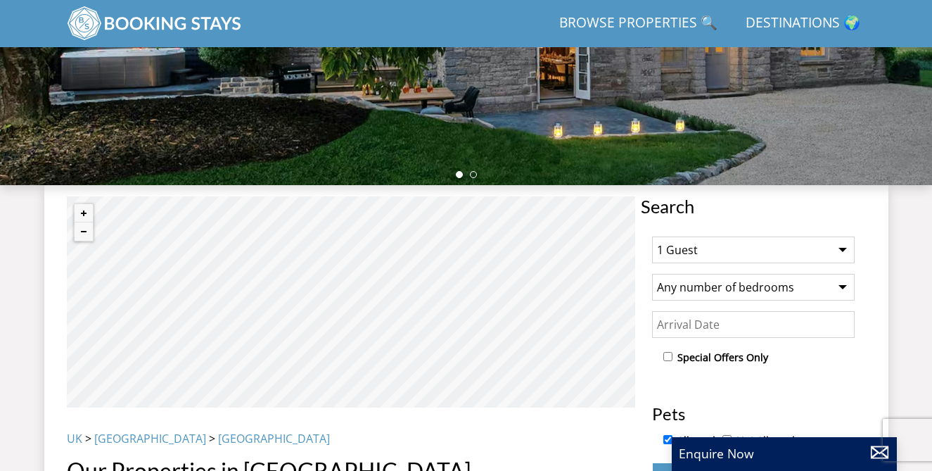
scroll to position [347, 0]
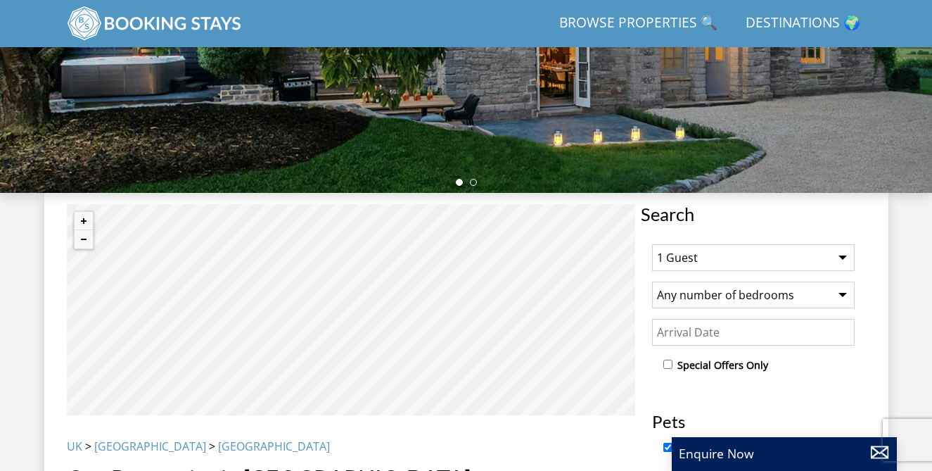
click at [837, 254] on select "1 Guest 2 Guests 3 Guests 4 Guests 5 Guests 6 Guests 7 Guests 8 Guests 9 Guests…" at bounding box center [753, 257] width 203 height 27
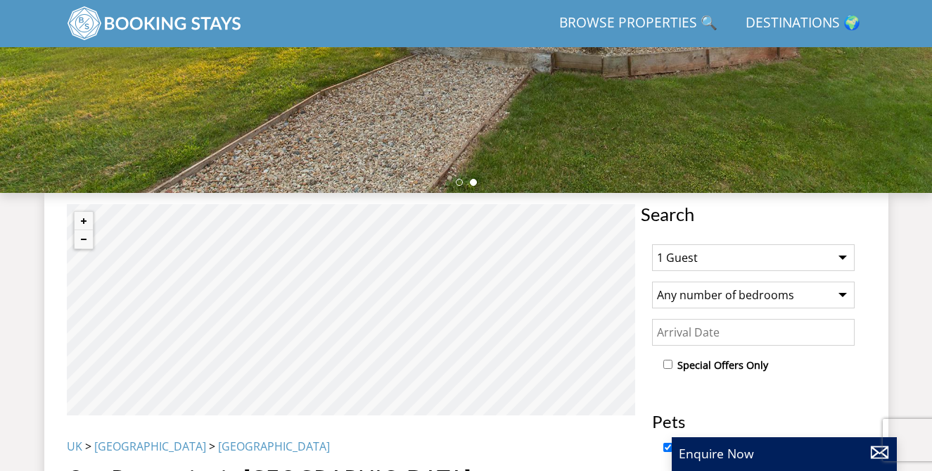
select select "14"
click at [845, 291] on select "Any number of bedrooms 4 Bedrooms 5 Bedrooms 6 Bedrooms 7 Bedrooms 8 Bedrooms 9…" at bounding box center [753, 294] width 203 height 27
select select "6"
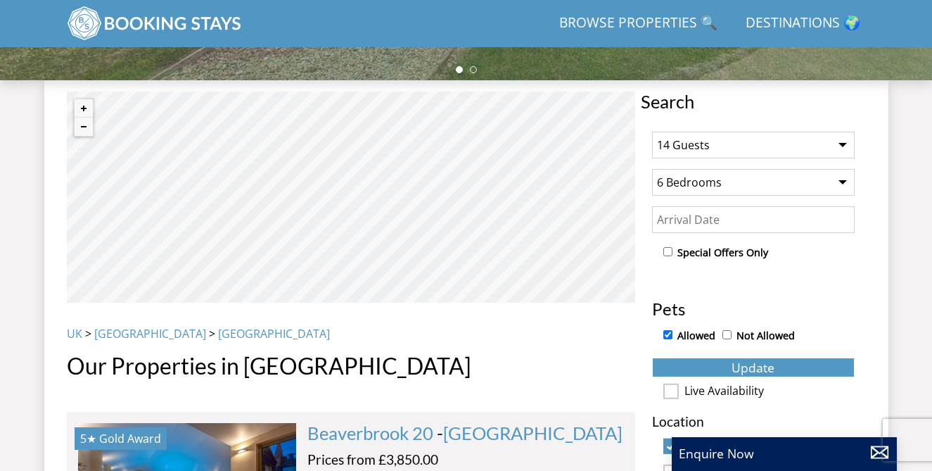
scroll to position [461, 0]
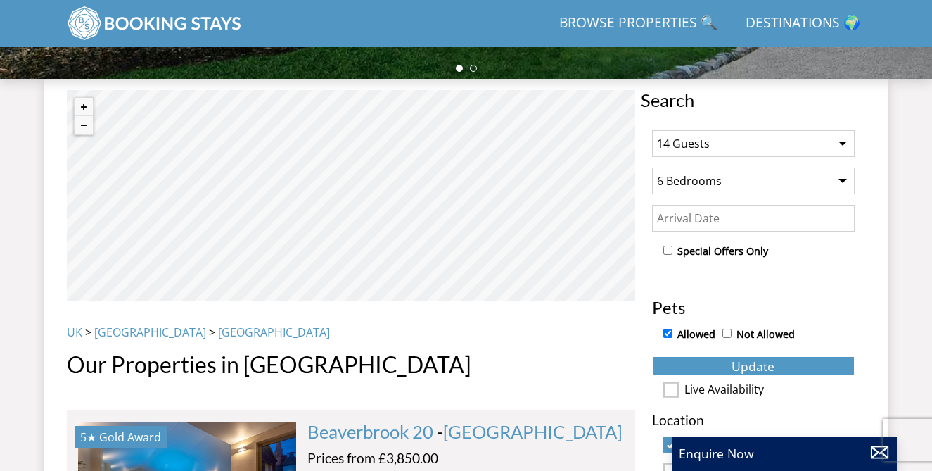
click at [683, 221] on input "Date" at bounding box center [753, 218] width 203 height 27
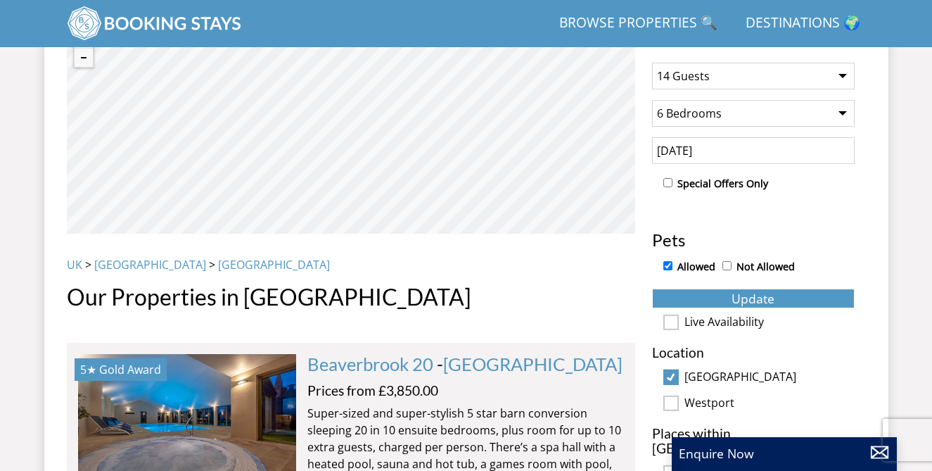
scroll to position [529, 0]
click at [733, 293] on span "Update" at bounding box center [753, 297] width 43 height 17
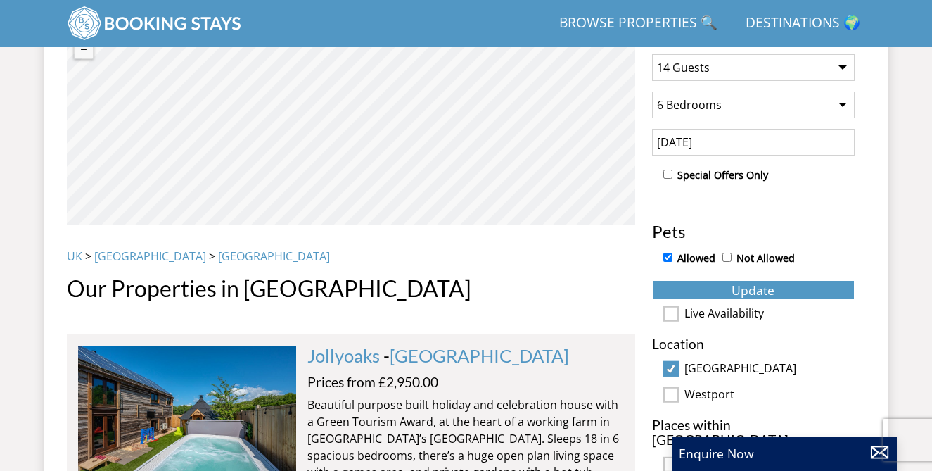
scroll to position [540, 0]
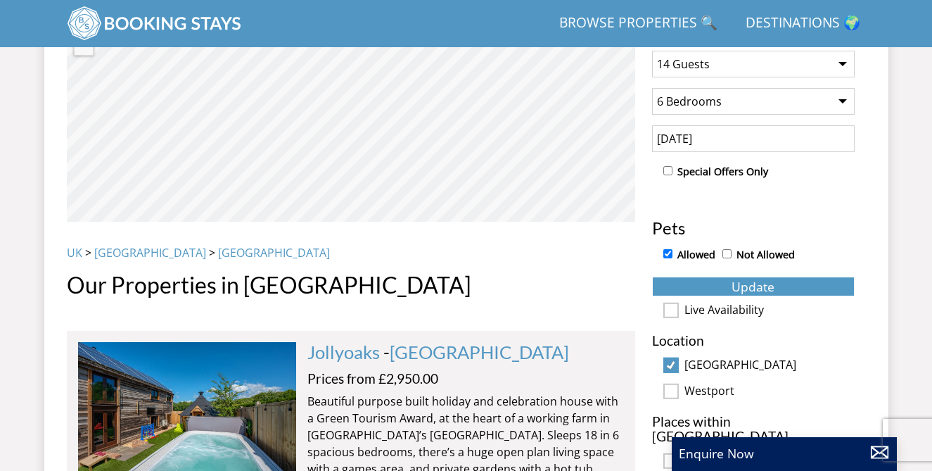
click at [711, 142] on input "[DATE]" at bounding box center [753, 138] width 203 height 27
click at [726, 286] on button "Update" at bounding box center [753, 287] width 203 height 20
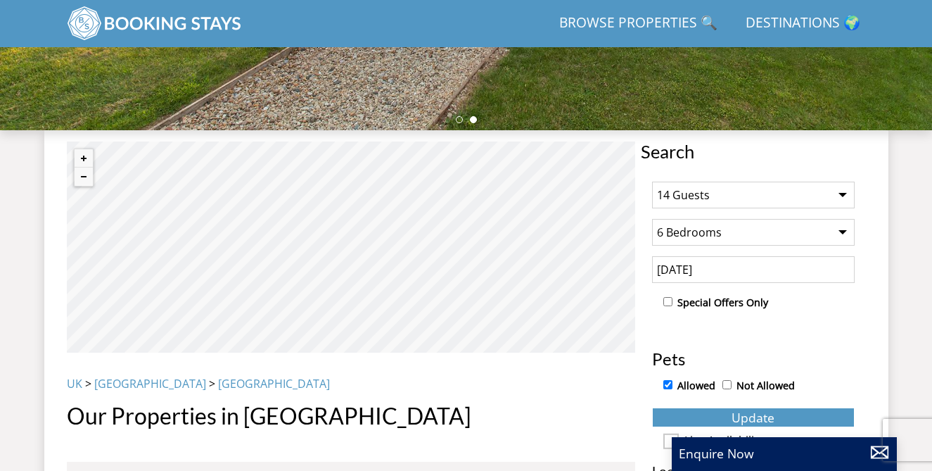
scroll to position [308, 0]
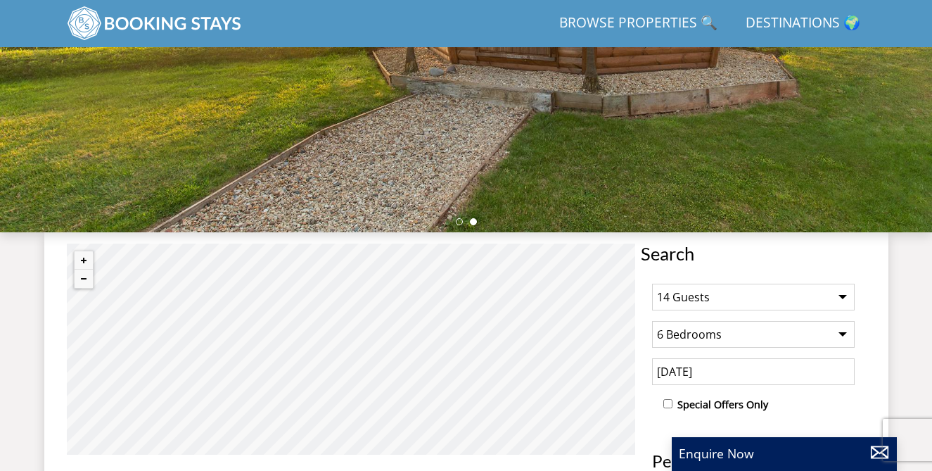
click at [716, 372] on input "[DATE]" at bounding box center [753, 371] width 203 height 27
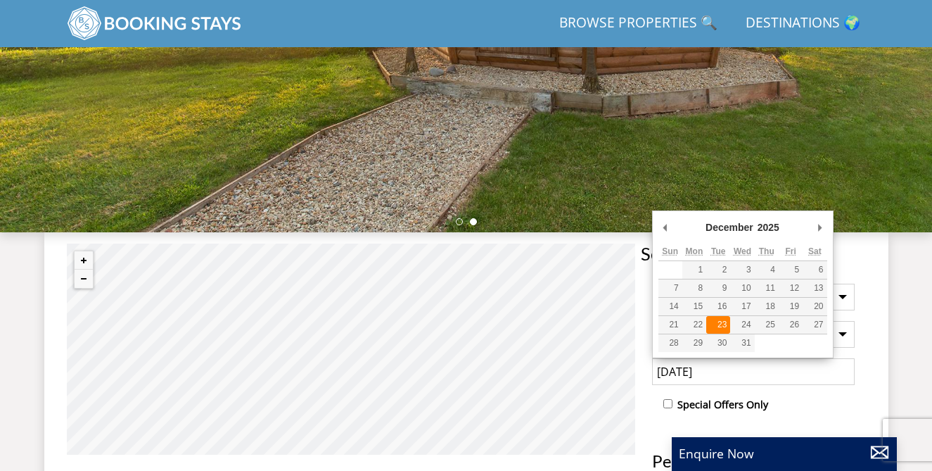
type input "[DATE]"
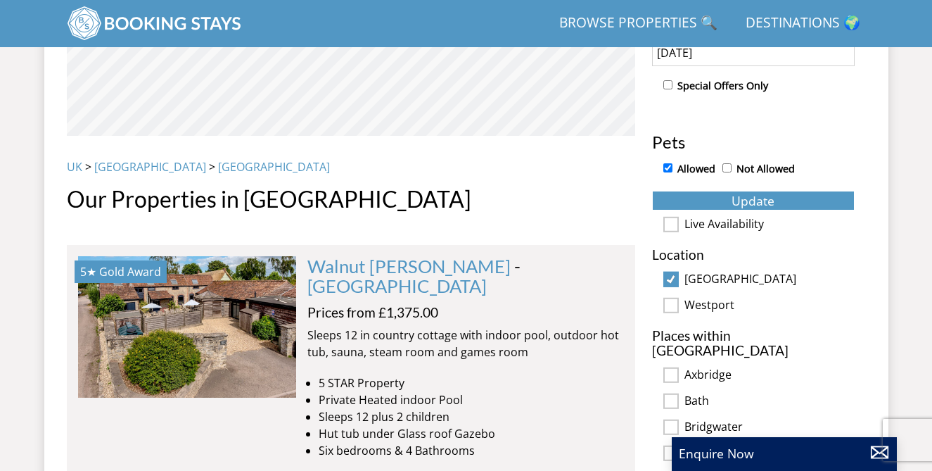
scroll to position [633, 0]
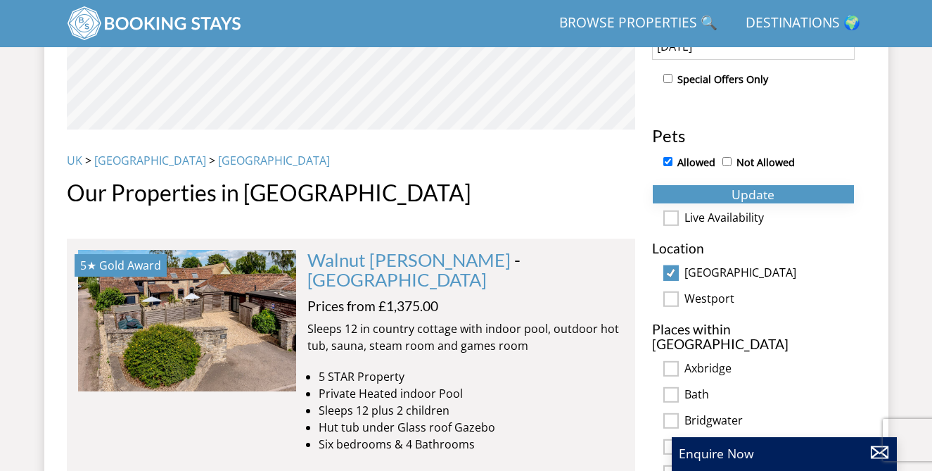
click at [735, 196] on span "Update" at bounding box center [753, 194] width 43 height 17
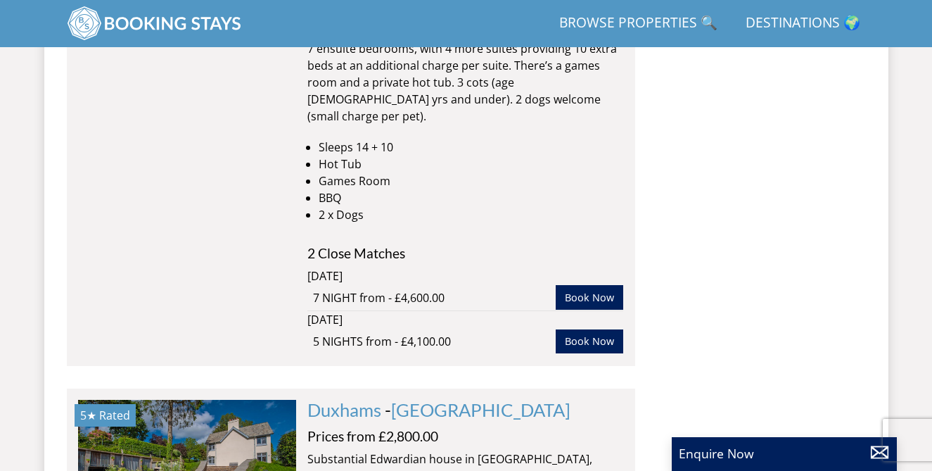
scroll to position [7661, 0]
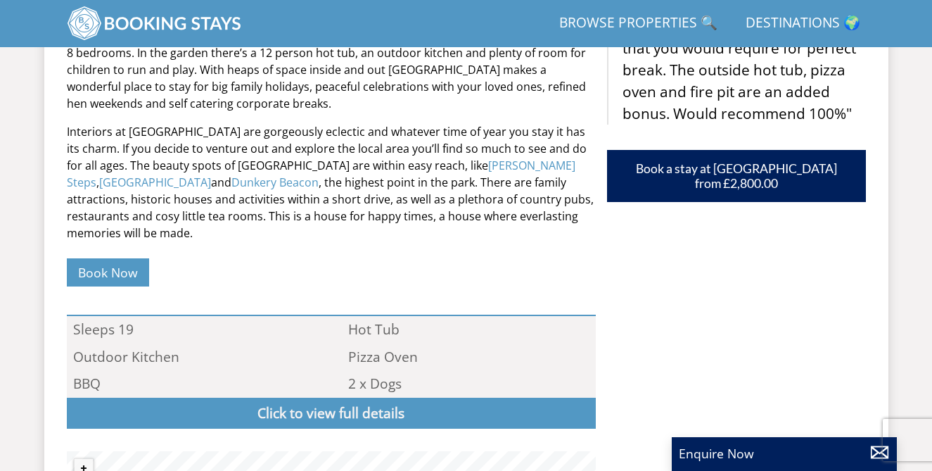
scroll to position [709, 0]
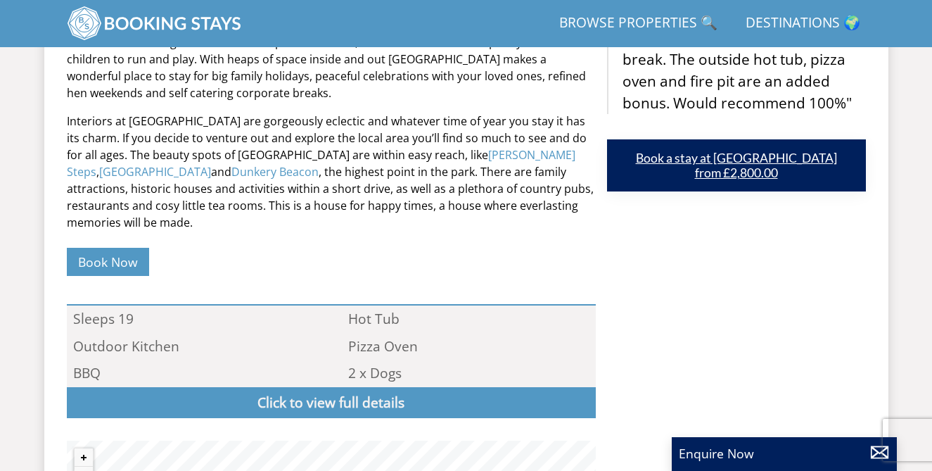
click at [721, 174] on link "Book a stay at [GEOGRAPHIC_DATA] from £2,800.00" at bounding box center [736, 165] width 259 height 52
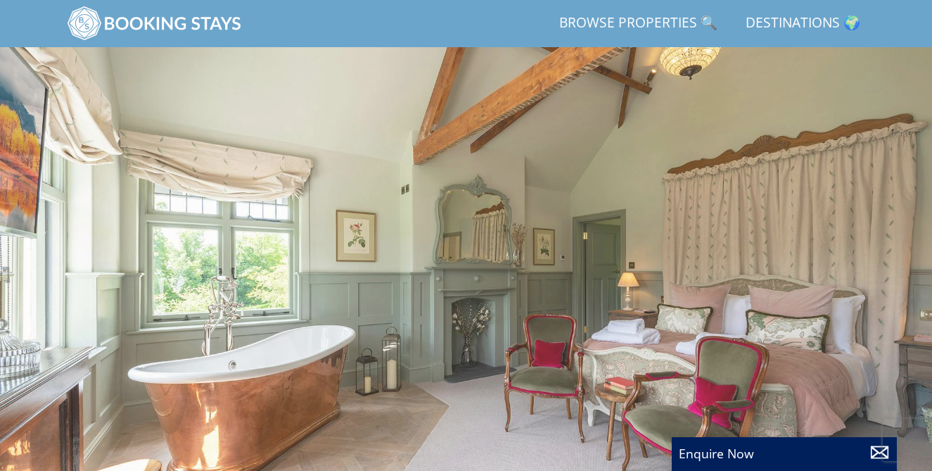
scroll to position [709, 0]
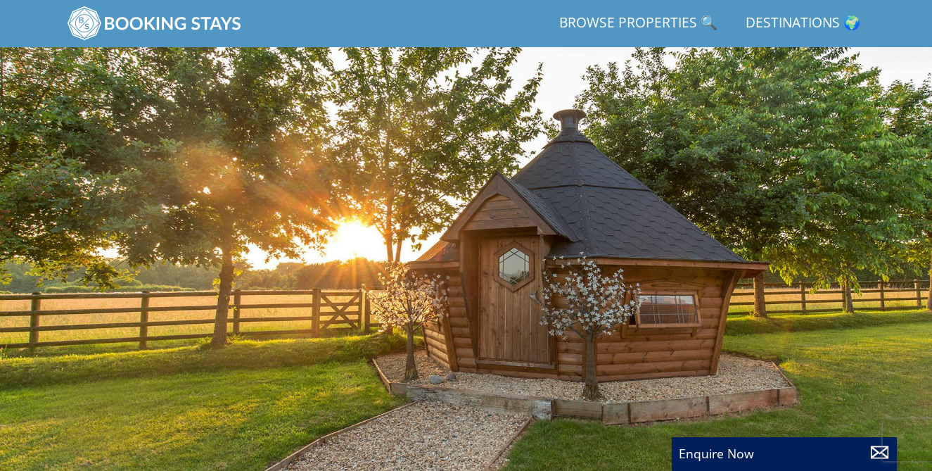
select select "14"
select select "6"
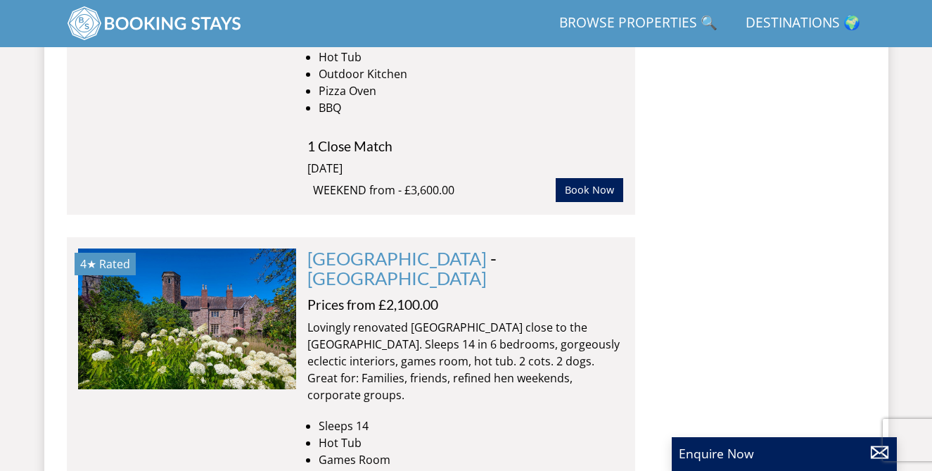
scroll to position [8228, 0]
